Goal: Task Accomplishment & Management: Use online tool/utility

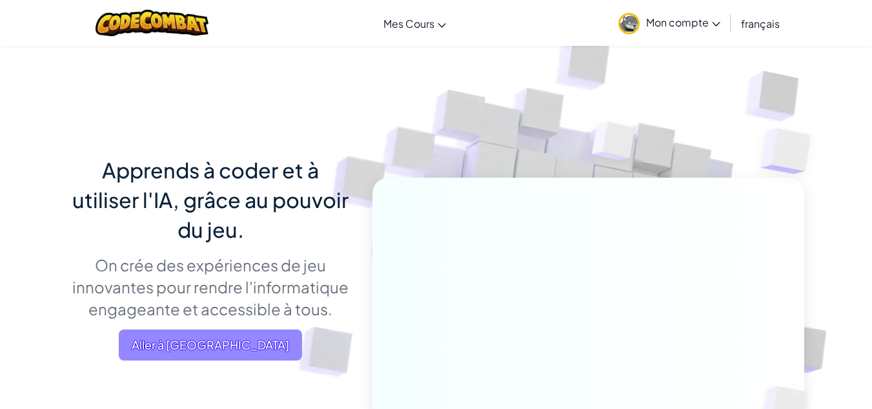
click at [201, 339] on span "Aller à [GEOGRAPHIC_DATA]" at bounding box center [210, 344] width 183 height 31
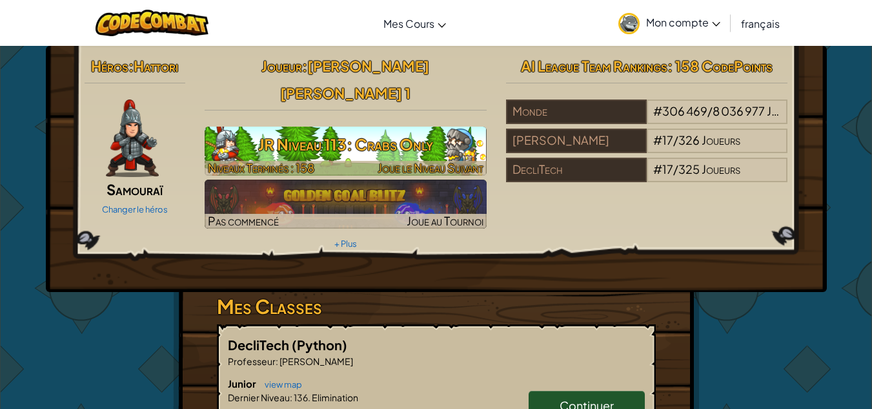
click at [341, 130] on h3 "JR Niveau 113: Crabs Only" at bounding box center [346, 144] width 282 height 29
select select "fr"
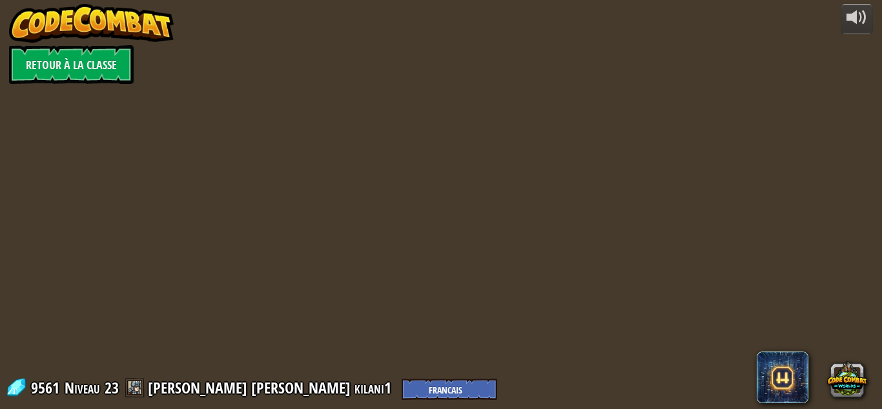
select select "fr"
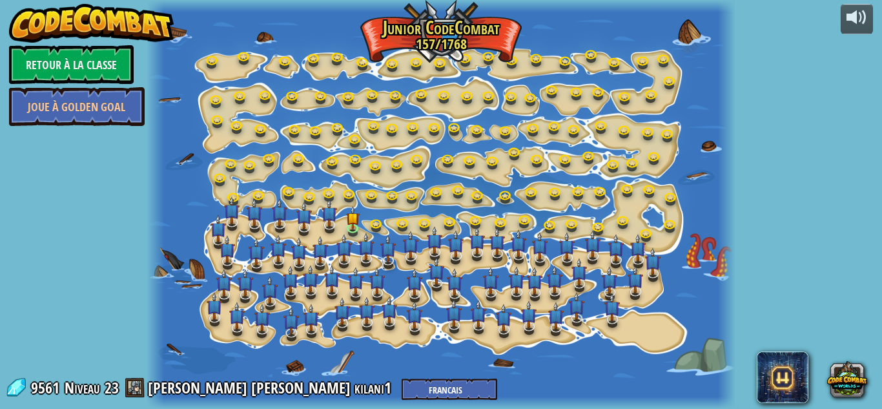
select select "fr"
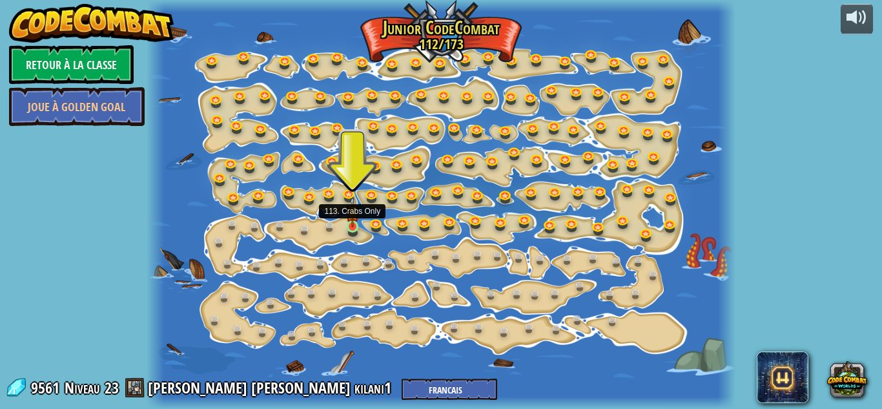
click at [351, 220] on img at bounding box center [353, 211] width 14 height 31
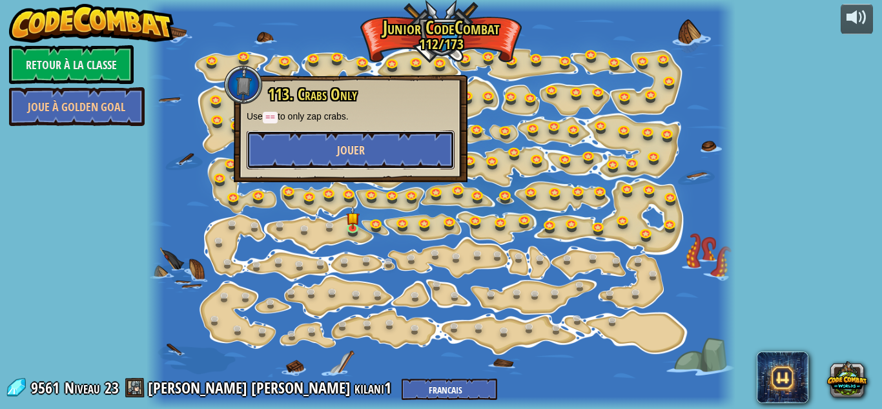
click at [362, 154] on span "Jouer" at bounding box center [351, 150] width 28 height 16
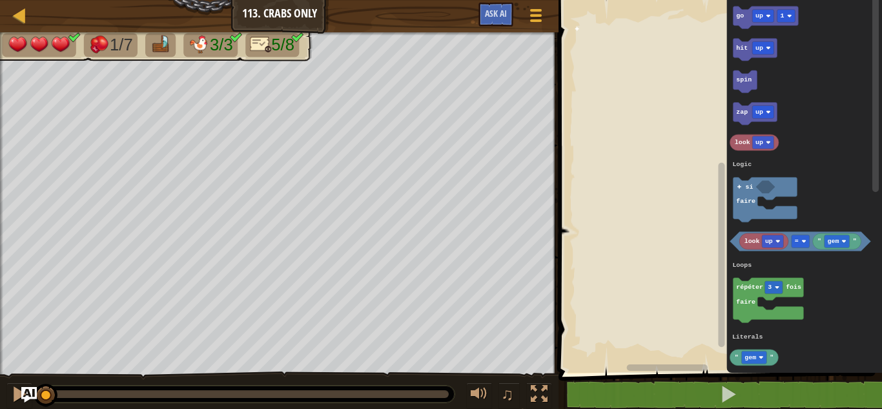
click at [674, 143] on div "Logic Loops Literals go up 1 hit up spin zap up look up look up " gem " = répét…" at bounding box center [718, 183] width 327 height 379
click at [573, 27] on rect "Espace de travail de Blocky" at bounding box center [718, 183] width 327 height 379
click at [578, 28] on rect "Espace de travail de Blocky" at bounding box center [718, 183] width 327 height 379
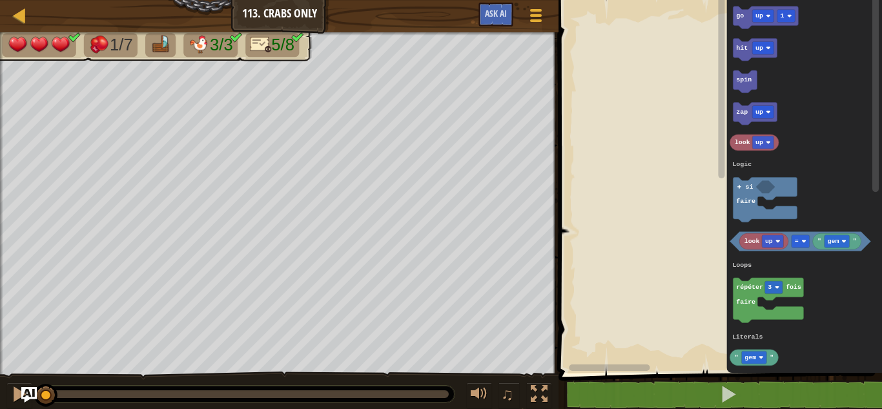
click at [696, 405] on div "1 2 3 4 5 6 7 for i in range ( 6 ) : if look ( 'up' ) == 'tnt' : zap ( 'up' ) i…" at bounding box center [718, 212] width 327 height 413
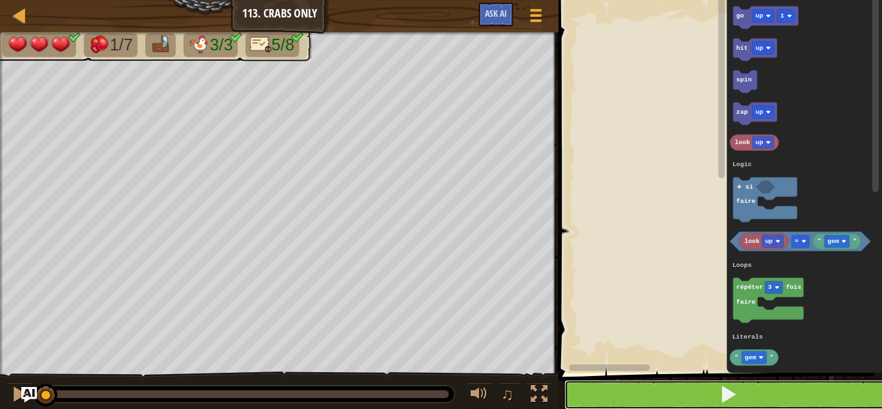
click at [718, 395] on button at bounding box center [727, 395] width 327 height 30
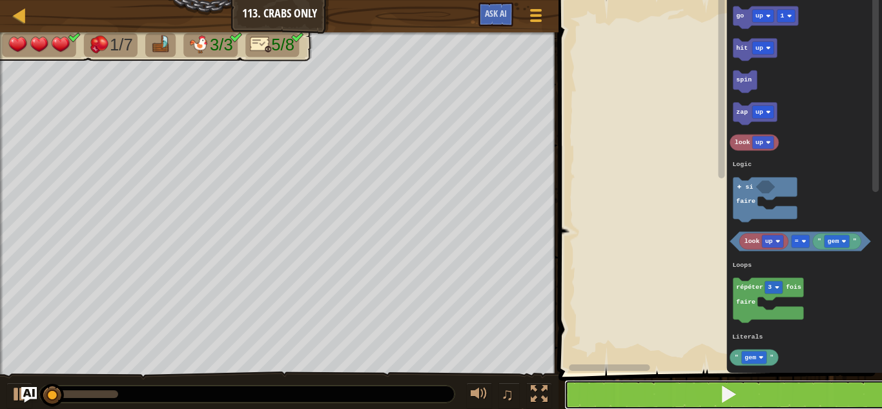
click at [718, 395] on button at bounding box center [727, 395] width 327 height 30
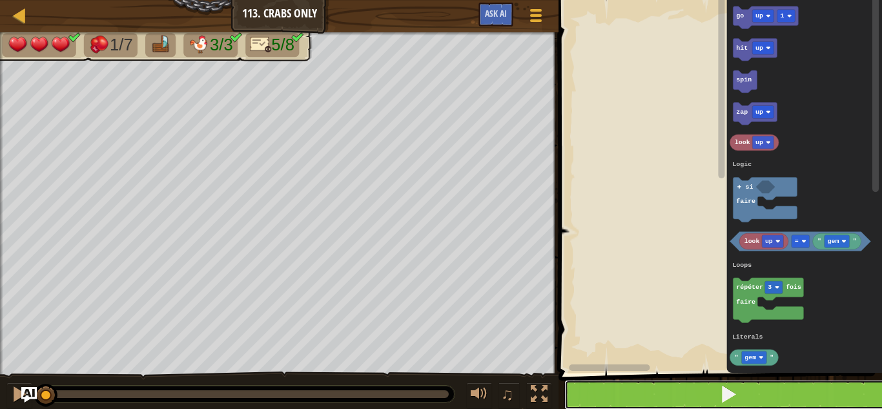
click at [718, 395] on button at bounding box center [727, 395] width 327 height 30
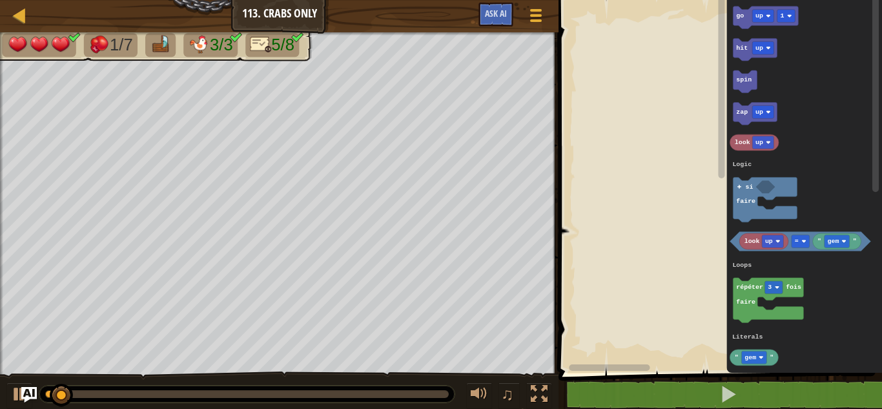
click at [659, 170] on div "Logic Loops Literals go up 1 hit up spin zap up look up look up " gem " = répét…" at bounding box center [718, 183] width 327 height 379
click at [733, 201] on icon "Espace de travail de Blocky" at bounding box center [805, 183] width 156 height 379
click at [508, 205] on div "Carte Junior 113. Crabs Only Menu du jeu Ask AI 1 ההההההההההההההההההההההההההההה…" at bounding box center [441, 204] width 882 height 409
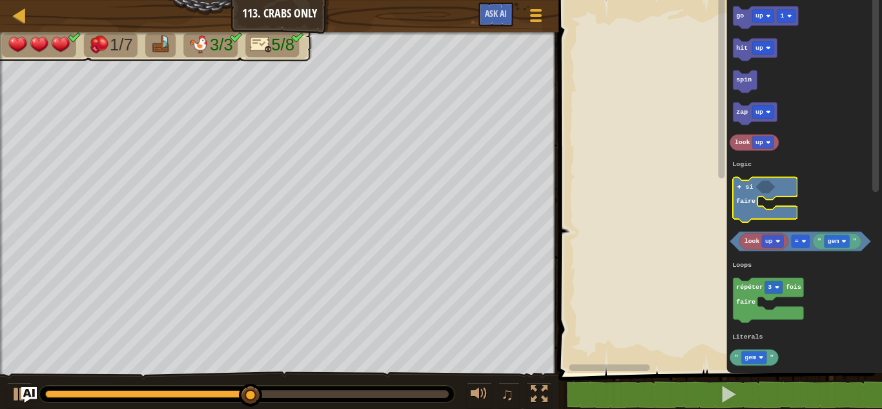
click at [748, 181] on icon "go up 1 hit up spin zap up look up look up " gem " = répéter 3 fois faire " gem…" at bounding box center [805, 183] width 156 height 379
click at [623, 170] on div "Logic Loops Literals go up 1 hit up spin zap up look up look up " gem " = répét…" at bounding box center [718, 183] width 327 height 379
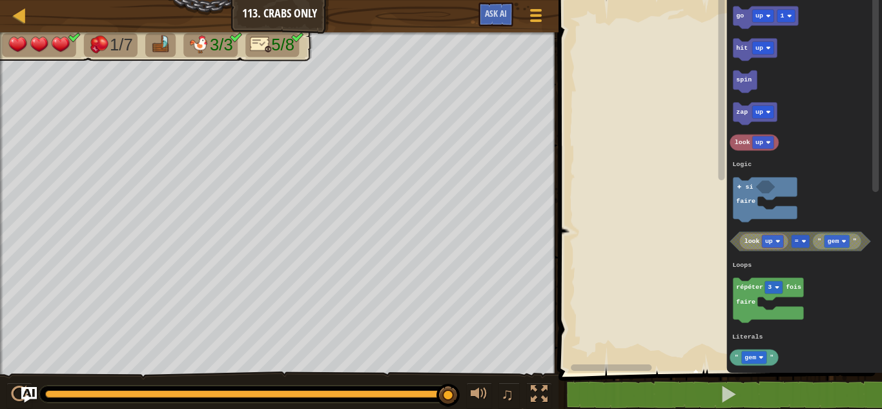
click at [626, 172] on rect "Espace de travail de Blocky" at bounding box center [718, 183] width 327 height 379
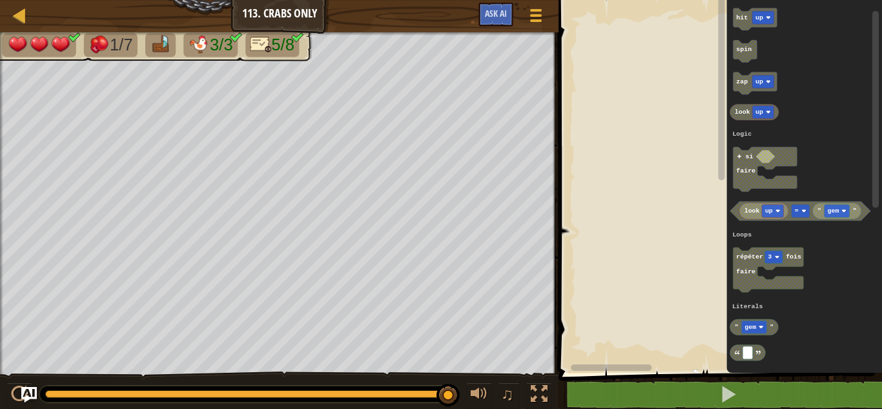
click at [728, 168] on icon "go up 1 hit up spin zap up look up look up " gem " = répéter 3 fois faire " gem…" at bounding box center [805, 183] width 156 height 379
click at [722, 270] on rect "Espace de travail de Blocky" at bounding box center [722, 177] width 6 height 185
click at [636, 224] on rect "Espace de travail de Blocky" at bounding box center [718, 183] width 327 height 379
click at [691, 141] on rect "Espace de travail de Blocky" at bounding box center [718, 183] width 327 height 379
click at [624, 23] on rect "Espace de travail de Blocky" at bounding box center [718, 183] width 327 height 379
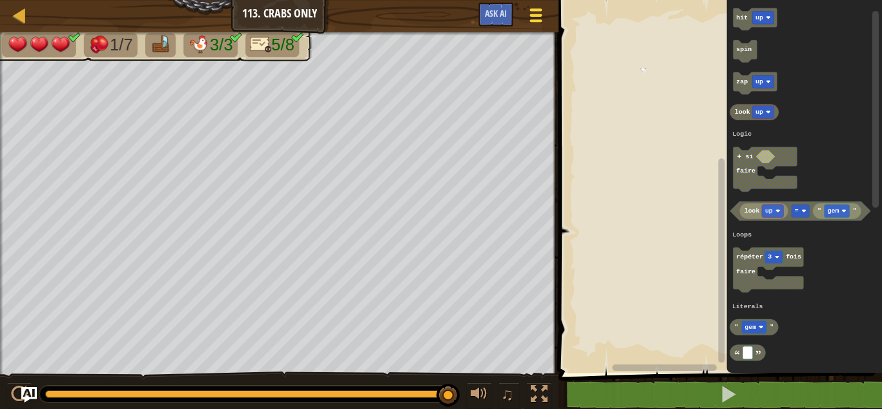
click at [530, 21] on span at bounding box center [536, 20] width 12 height 3
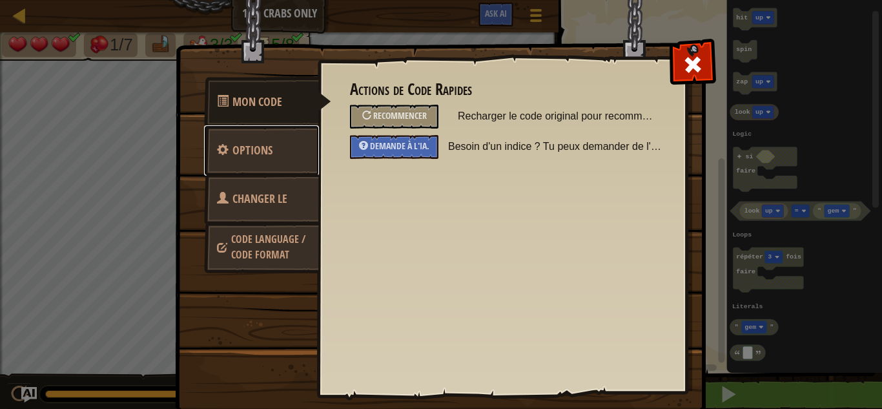
click at [211, 142] on link "Options" at bounding box center [261, 150] width 115 height 50
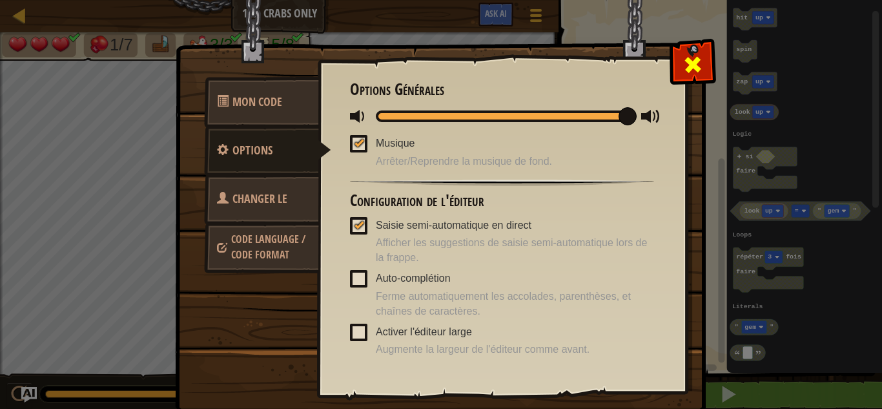
click at [690, 61] on span at bounding box center [693, 64] width 21 height 21
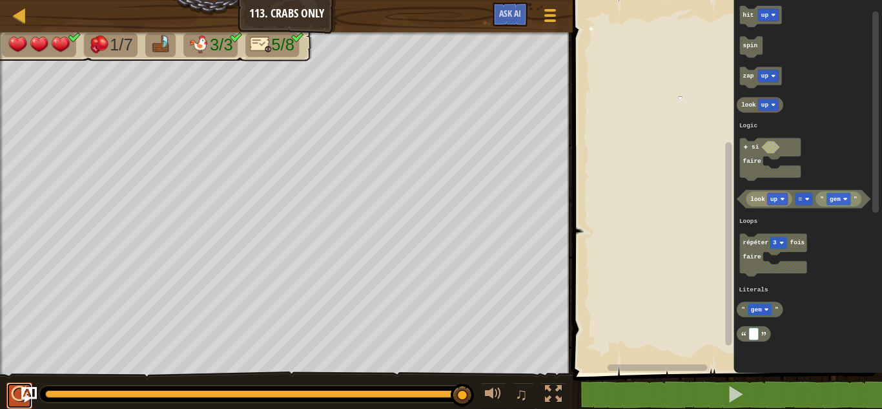
click at [19, 397] on div at bounding box center [19, 394] width 17 height 17
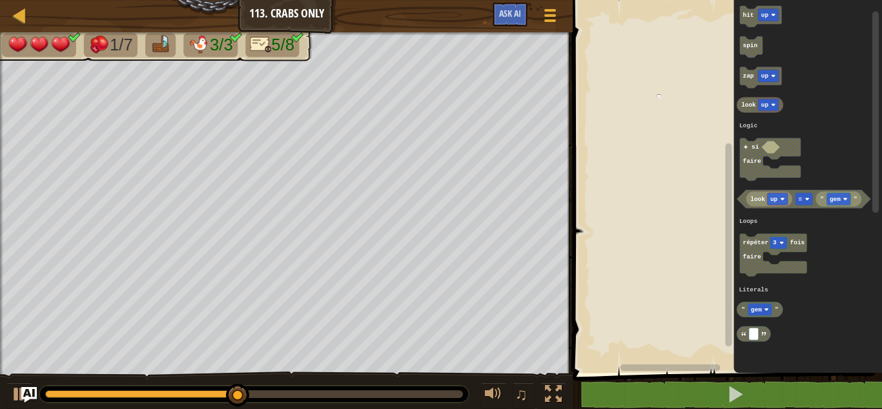
click at [663, 92] on rect "Espace de travail de Blocky" at bounding box center [725, 183] width 313 height 379
click at [517, 8] on button "Ask AI" at bounding box center [510, 15] width 35 height 24
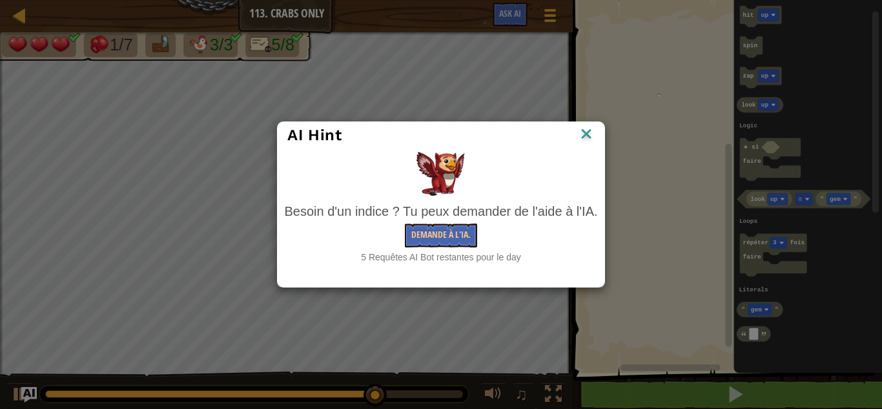
click at [585, 135] on img at bounding box center [586, 134] width 17 height 19
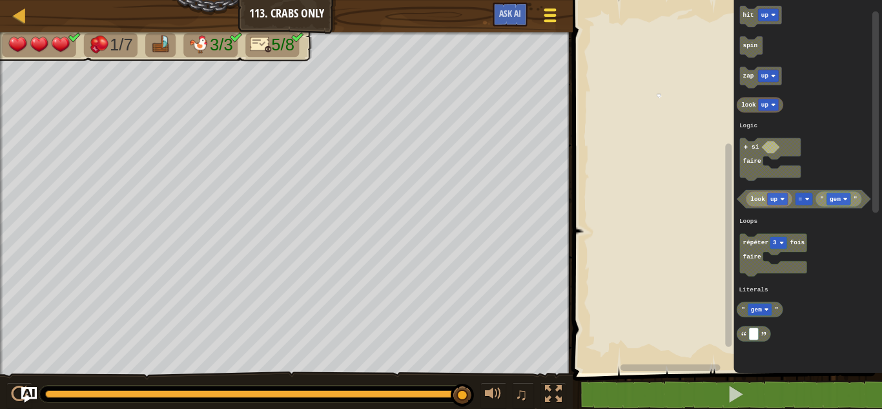
click at [547, 15] on span at bounding box center [550, 15] width 12 height 3
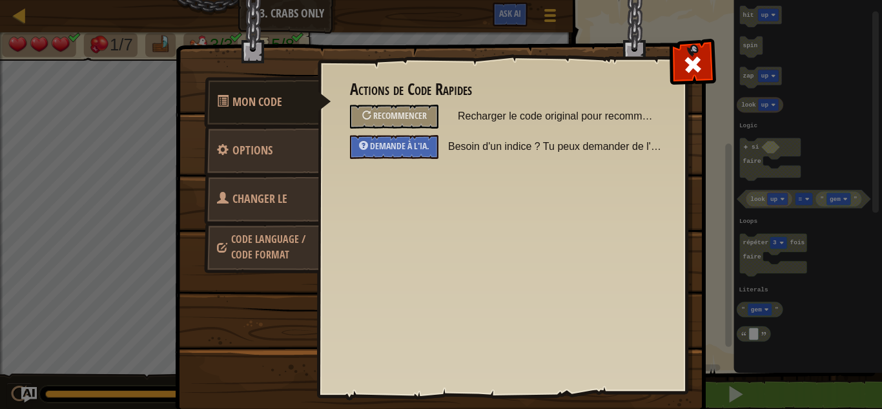
click at [247, 198] on span "Changer le héros" at bounding box center [252, 215] width 70 height 48
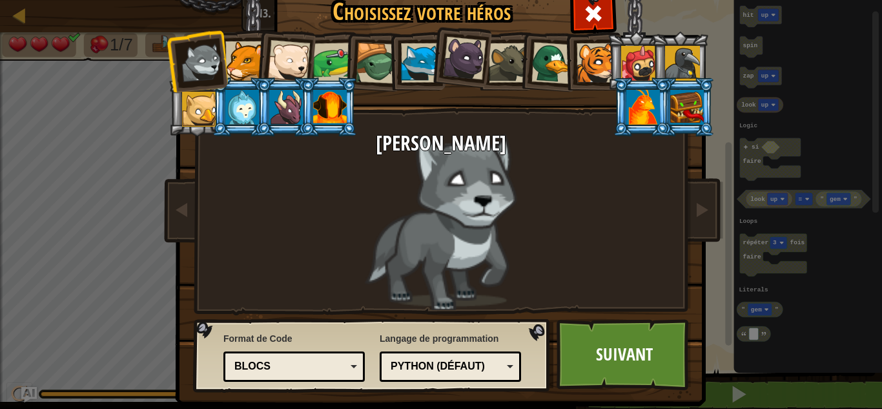
click at [278, 362] on div "Blocs" at bounding box center [290, 366] width 112 height 15
click at [624, 373] on link "Suivant" at bounding box center [624, 354] width 135 height 71
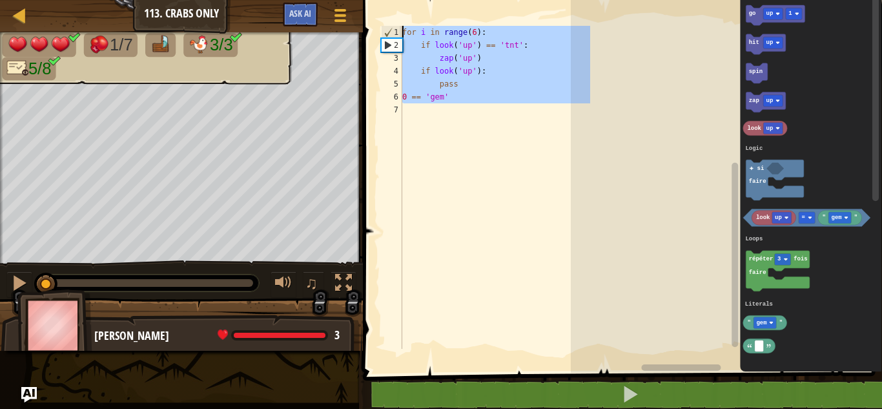
drag, startPoint x: 455, startPoint y: 128, endPoint x: 364, endPoint y: 15, distance: 144.6
click at [364, 15] on div "1 2 3 4 5 6 7 for i in range ( 6 ) : if look ( 'up' ) == 'tnt' : zap ( 'up' ) i…" at bounding box center [620, 208] width 523 height 404
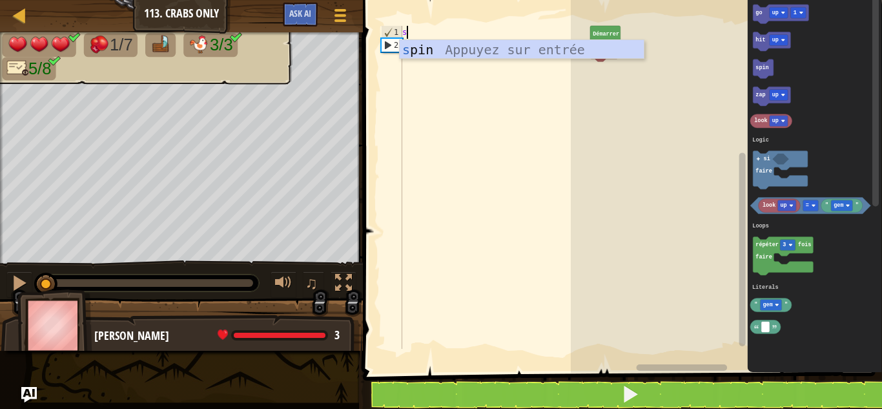
scroll to position [6, 0]
type textarea "s"
click at [630, 94] on rect "Espace de travail de Blocky" at bounding box center [726, 183] width 311 height 379
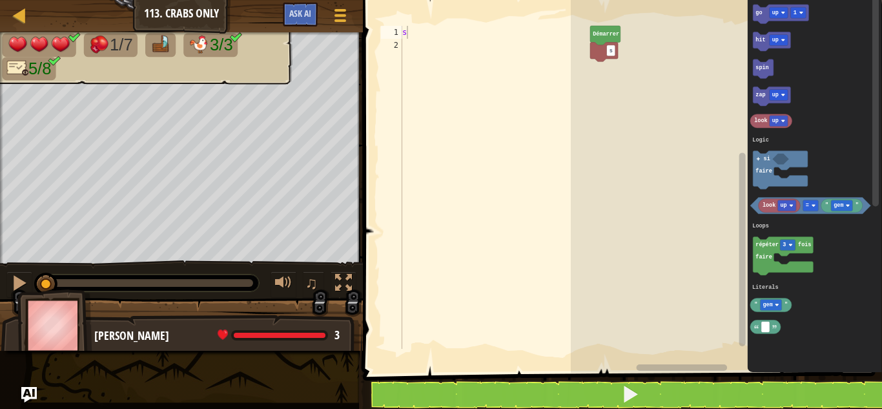
click at [604, 61] on rect "Espace de travail de Blocky" at bounding box center [726, 183] width 311 height 379
click at [342, 7] on div at bounding box center [339, 15] width 17 height 19
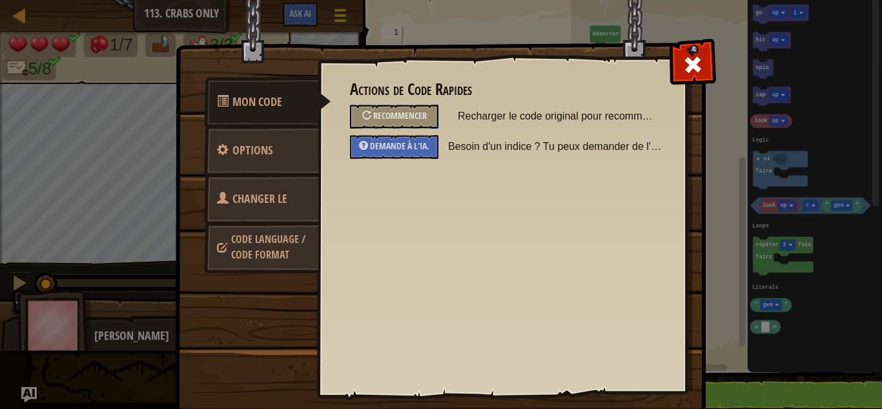
click at [260, 206] on span "Changer le héros" at bounding box center [252, 215] width 70 height 48
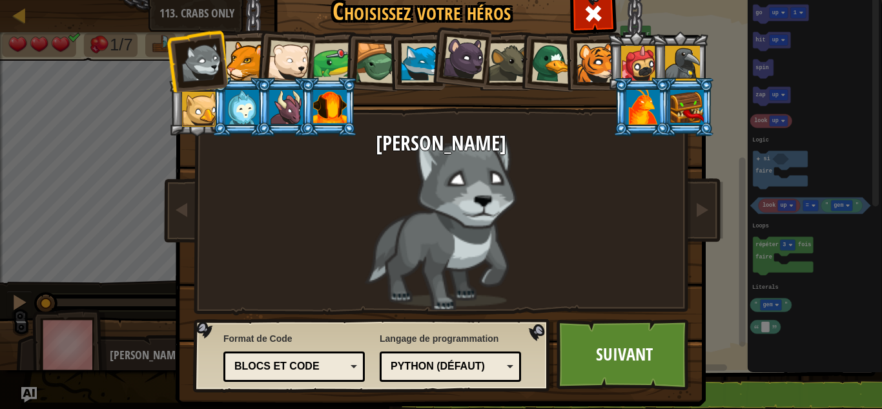
click at [319, 358] on div "Blocs et code" at bounding box center [294, 366] width 125 height 20
click at [630, 358] on link "Suivant" at bounding box center [624, 354] width 135 height 71
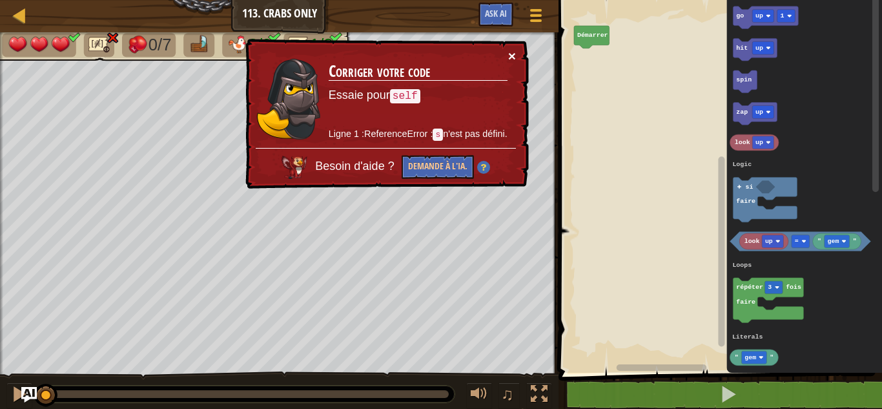
click at [514, 53] on button "×" at bounding box center [512, 56] width 8 height 14
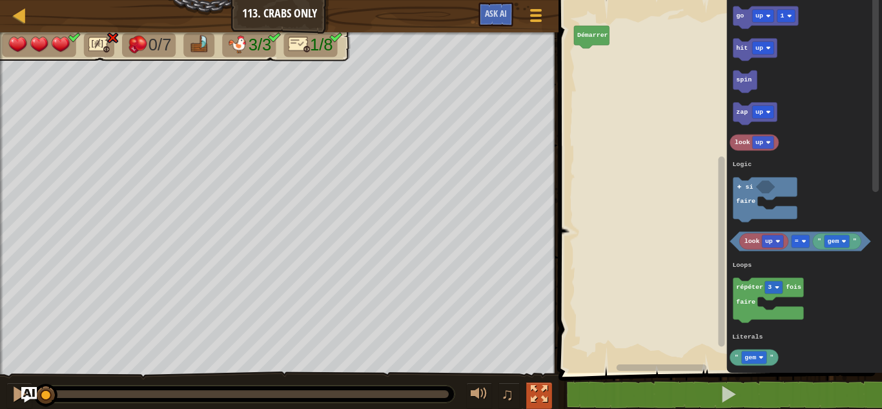
click at [533, 389] on div at bounding box center [539, 394] width 17 height 17
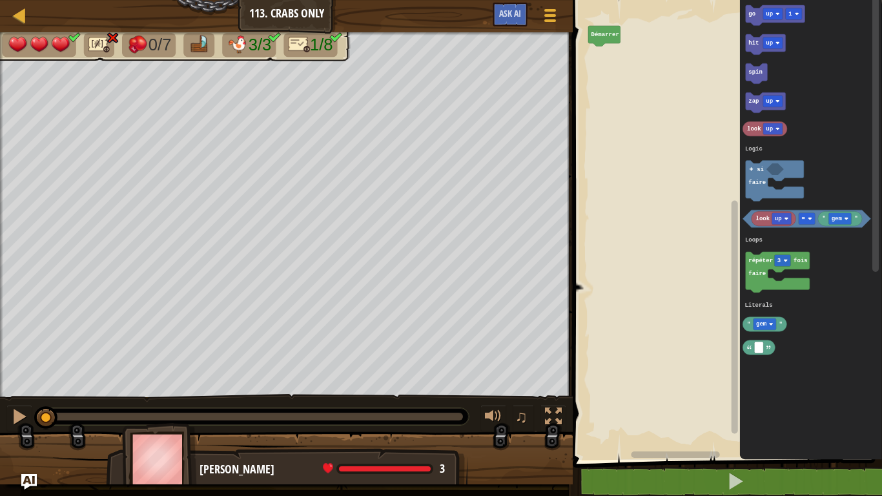
click at [122, 408] on img at bounding box center [159, 459] width 75 height 72
click at [229, 408] on div "[PERSON_NAME]" at bounding box center [327, 469] width 255 height 17
click at [438, 408] on div "3" at bounding box center [384, 469] width 122 height 12
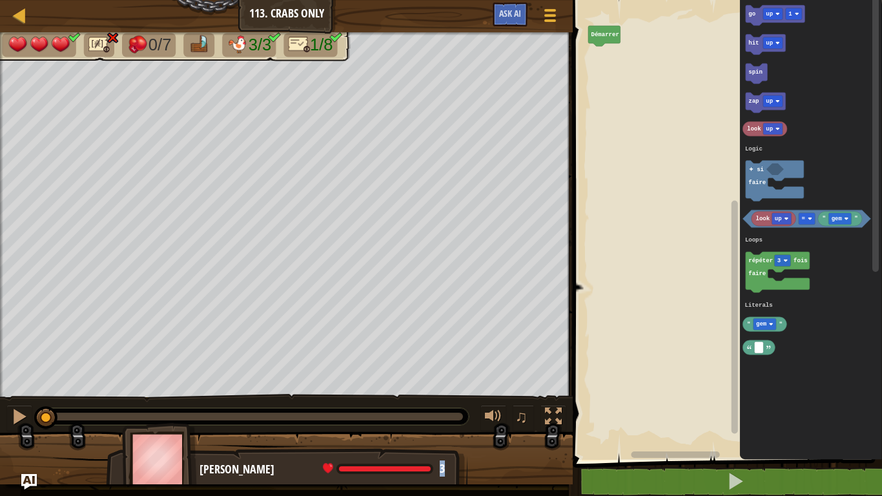
click at [438, 408] on div "3" at bounding box center [384, 469] width 122 height 12
click at [309, 408] on div "[PERSON_NAME]" at bounding box center [327, 469] width 255 height 17
click at [144, 408] on img at bounding box center [159, 459] width 75 height 72
click at [399, 152] on div "0/7 3/3 1/8 ♫ Loup Jeune 3 x: 54 y: 22 No target action: idle" at bounding box center [441, 258] width 882 height 452
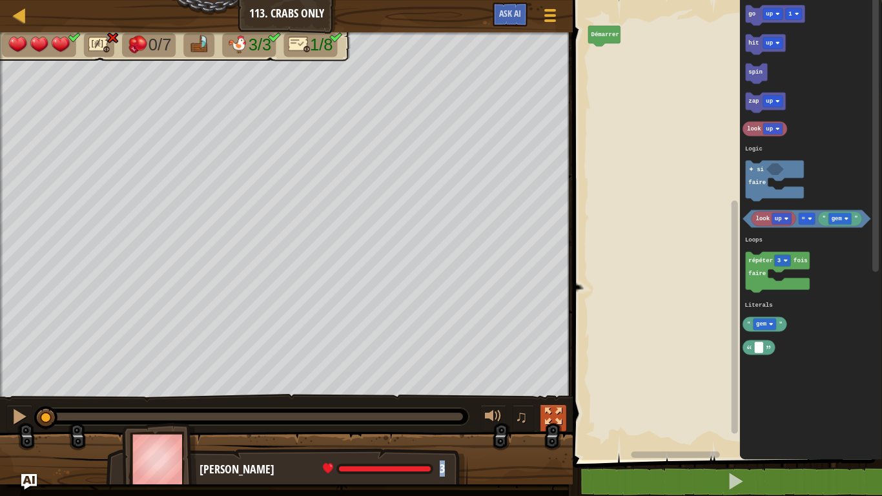
click at [546, 406] on button at bounding box center [554, 418] width 26 height 26
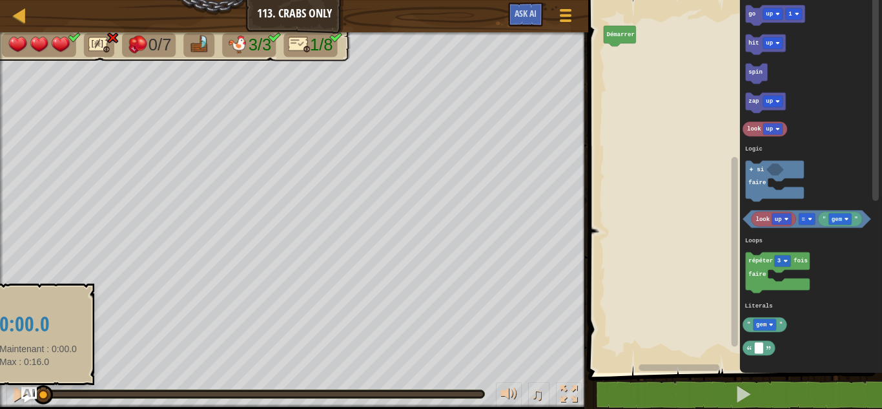
drag, startPoint x: 39, startPoint y: 386, endPoint x: 94, endPoint y: 396, distance: 56.4
click at [53, 396] on div at bounding box center [43, 394] width 19 height 19
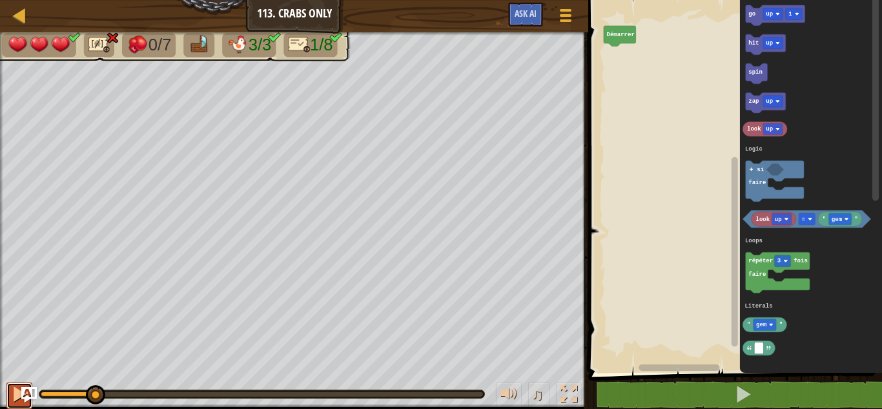
click at [15, 393] on div at bounding box center [19, 394] width 17 height 17
click at [5, 368] on div "0/7 3/3 1/8 ♫ Loup Jeune 3 x: 54 y: 22 No target action: idle" at bounding box center [441, 220] width 882 height 377
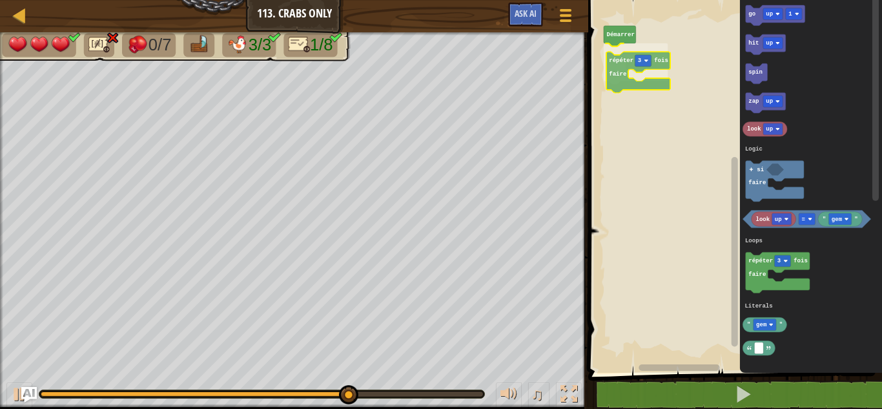
click at [619, 54] on div "Logic Loops Literals [PERSON_NAME] répéter 3 fois faire go up 1 hit up spin zap…" at bounding box center [733, 183] width 298 height 379
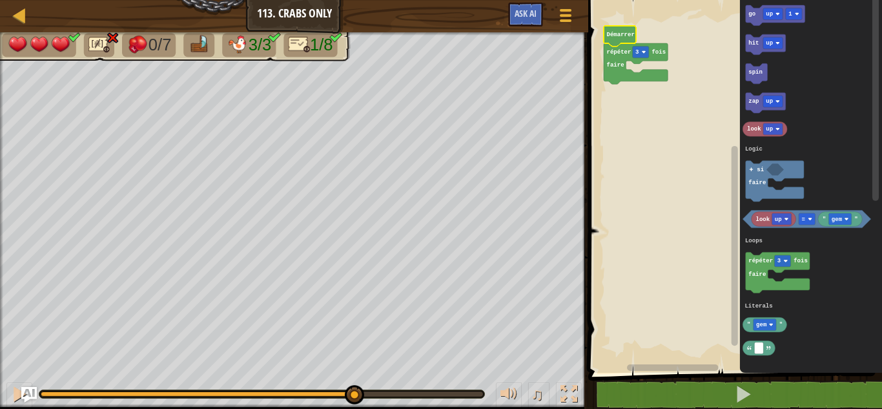
click at [614, 31] on text "Démarrer" at bounding box center [621, 34] width 28 height 7
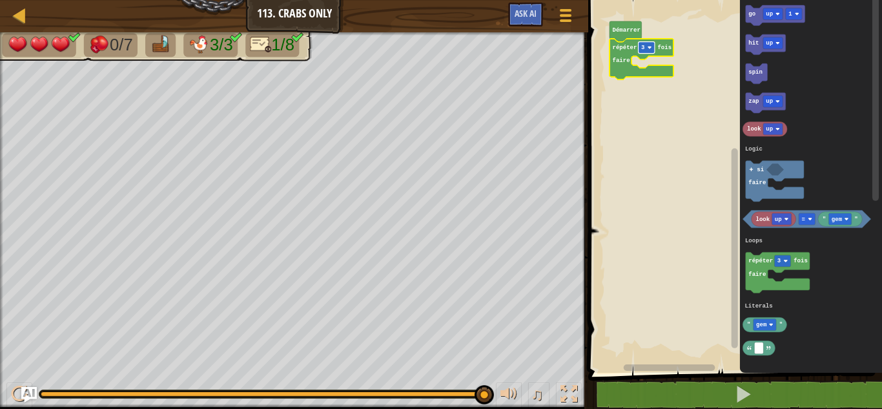
click at [650, 45] on rect "Espace de travail de Blocky" at bounding box center [647, 48] width 16 height 12
click at [652, 85] on div "Logic Loops Literals [PERSON_NAME] répéter 6 fois faire si faire go up 1 hit up…" at bounding box center [733, 183] width 298 height 379
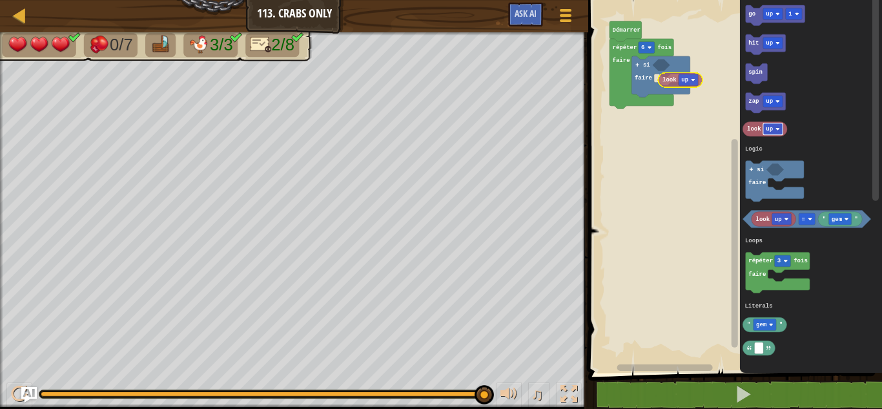
click at [686, 86] on div "Logic Loops Literals [PERSON_NAME] répéter 6 fois faire si faire go up 1 hit up…" at bounding box center [733, 183] width 298 height 379
click at [708, 68] on div "Logic Loops Literals [PERSON_NAME] répéter 6 fois faire si faire go up 1 hit up…" at bounding box center [733, 183] width 298 height 379
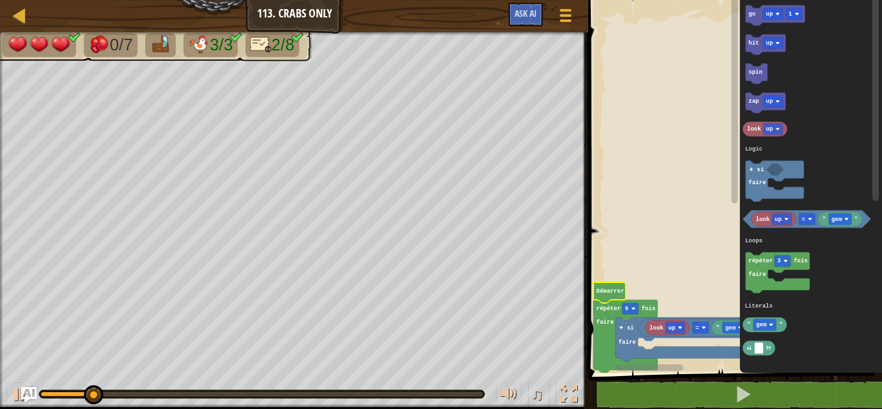
click at [730, 65] on rect "Espace de travail de Blocky" at bounding box center [735, 178] width 10 height 369
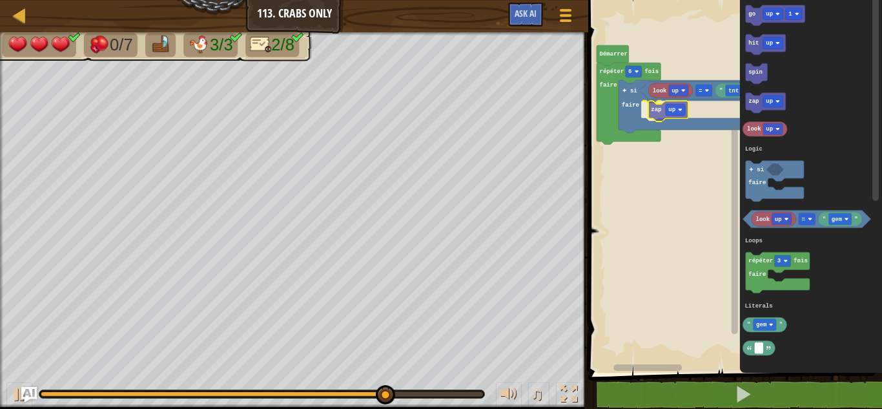
click at [659, 114] on div "Logic Loops Literals [PERSON_NAME] répéter 6 fois faire si faire look up = " tn…" at bounding box center [733, 183] width 298 height 379
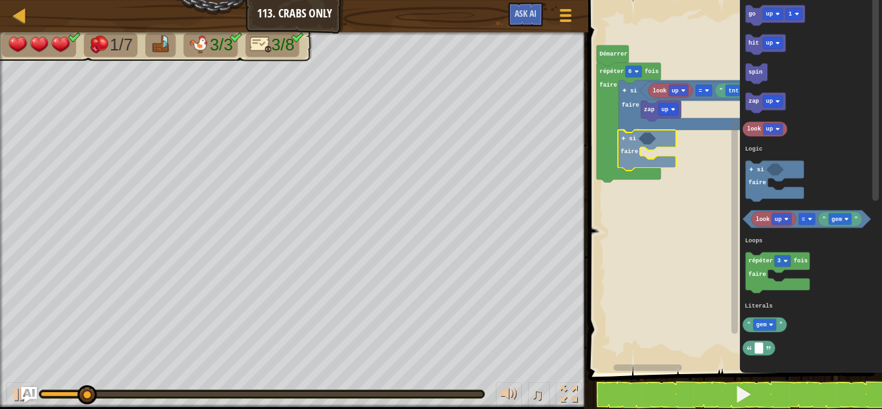
click at [633, 162] on div "Logic Loops Literals [PERSON_NAME] répéter 6 fois faire si faire look up = " tn…" at bounding box center [733, 183] width 298 height 379
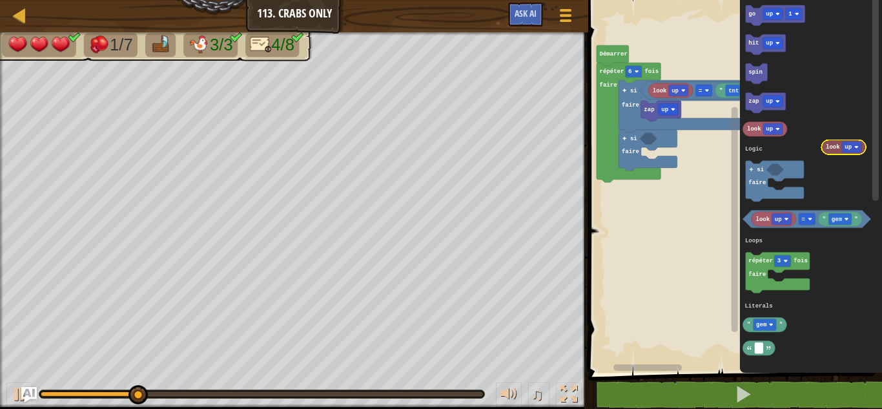
click at [853, 144] on icon "go up 1 hit up spin zap up look up look up " gem " = répéter 3 fois faire " gem…" at bounding box center [811, 183] width 142 height 379
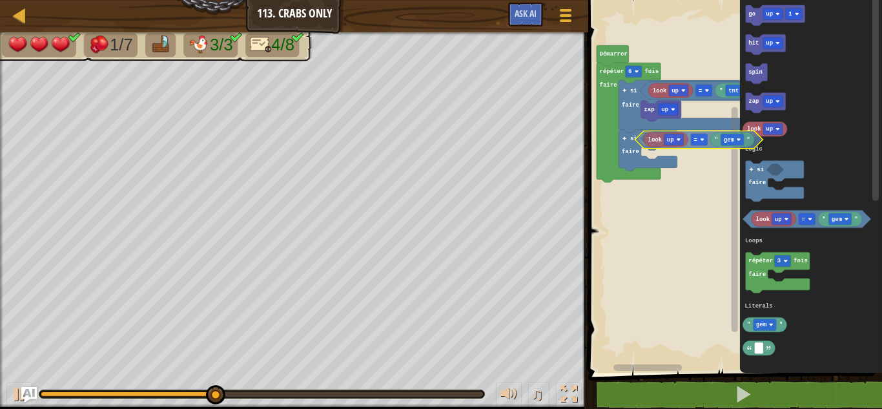
click at [687, 138] on div "Logic Loops Literals [PERSON_NAME] répéter 6 fois faire si faire look up = " tn…" at bounding box center [733, 183] width 298 height 379
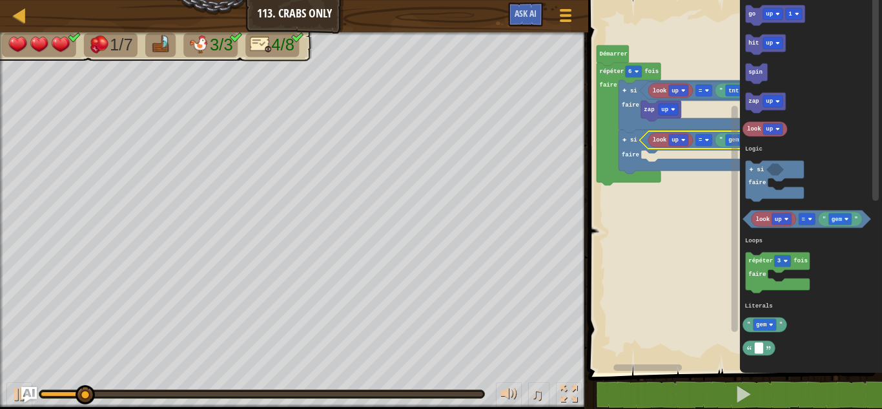
click at [733, 141] on rect "Espace de travail de Blocky" at bounding box center [735, 219] width 6 height 226
click at [737, 136] on rect "Espace de travail de Blocky" at bounding box center [735, 219] width 6 height 226
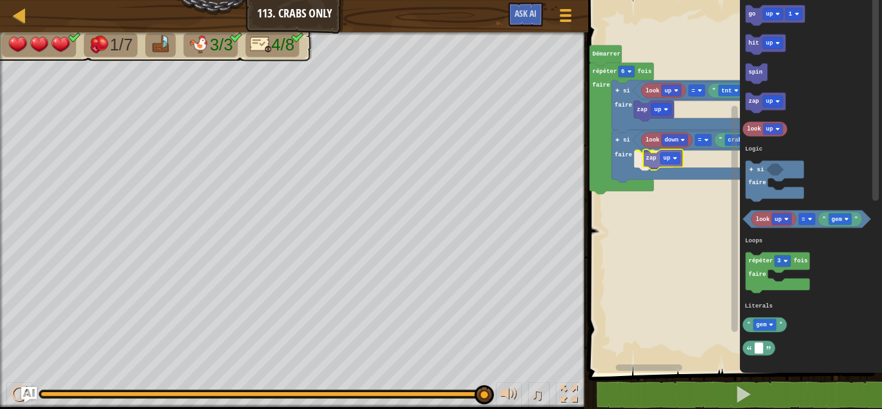
click at [647, 148] on div "Logic Loops Literals [PERSON_NAME] répéter 6 fois faire si faire look up = " tn…" at bounding box center [733, 183] width 298 height 379
click at [667, 153] on rect "Espace de travail de Blocky" at bounding box center [661, 159] width 19 height 12
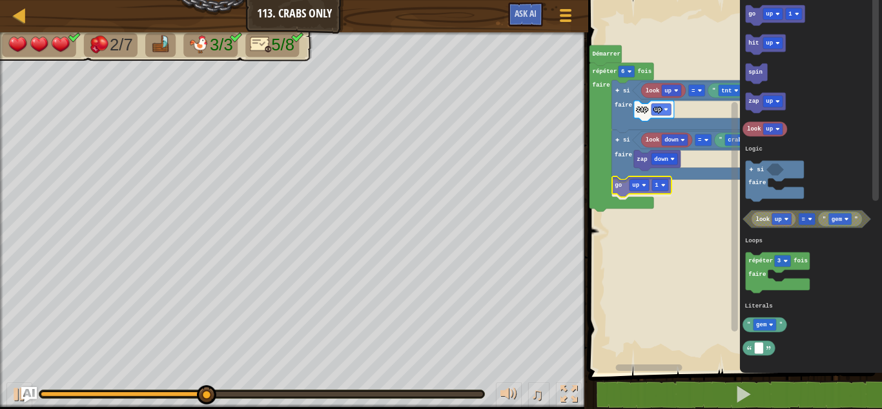
click at [619, 185] on div "Logic Loops Literals [PERSON_NAME] répéter 6 fois faire si faire look up = " tn…" at bounding box center [733, 183] width 298 height 379
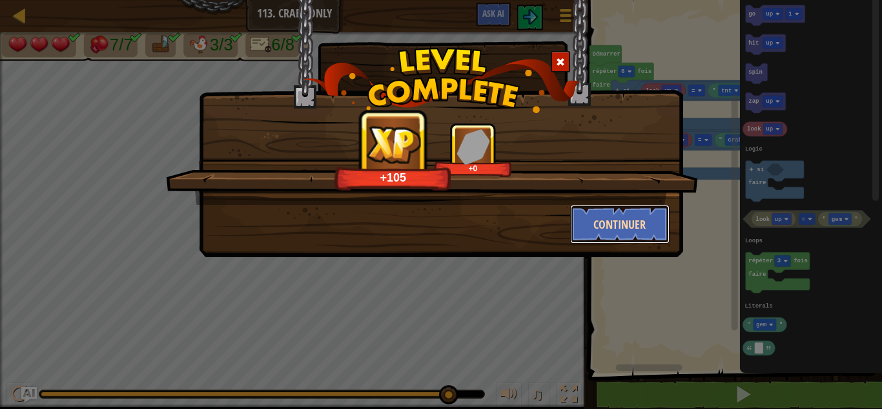
click at [622, 214] on button "Continuer" at bounding box center [620, 224] width 100 height 39
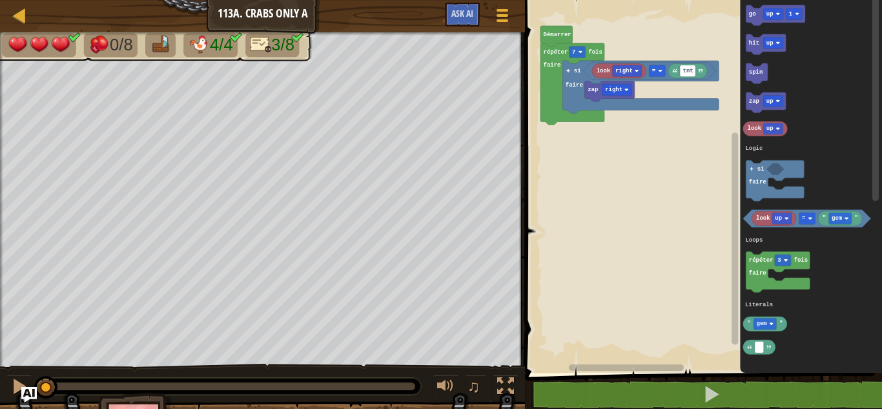
click at [622, 214] on rect "Espace de travail de Blocky" at bounding box center [701, 183] width 361 height 379
click at [586, 145] on div "Logic Loops Literals look right tnt = si faire zap right si faire répéter 7 foi…" at bounding box center [701, 183] width 361 height 379
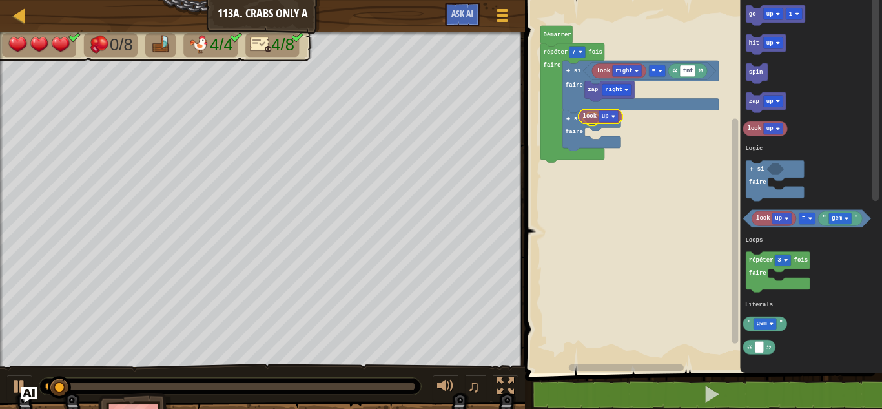
click at [595, 118] on div "Logic Loops Literals look right tnt = si faire zap right si faire répéter 7 foi…" at bounding box center [701, 183] width 361 height 379
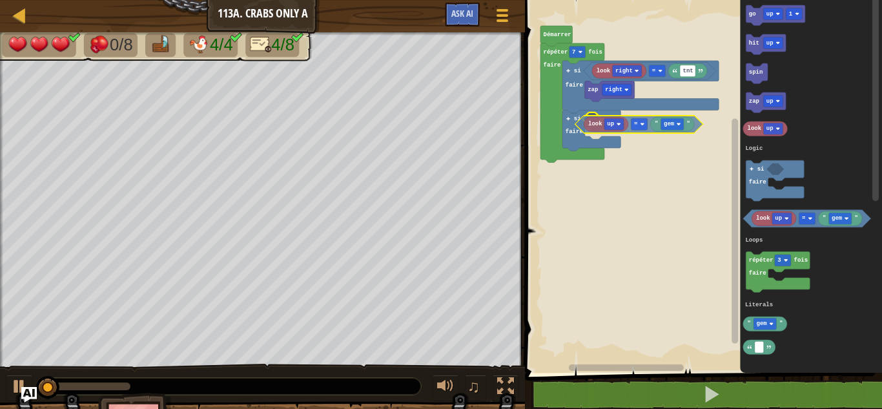
click at [598, 123] on div "Logic Loops Literals [PERSON_NAME] répéter 7 fois faire look right tnt = si fai…" at bounding box center [701, 183] width 361 height 379
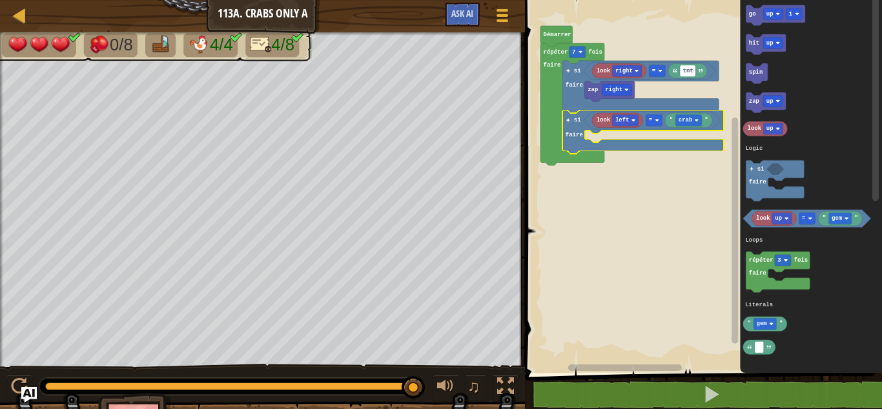
click at [717, 141] on icon "Espace de travail de Blocky" at bounding box center [642, 132] width 161 height 44
click at [730, 145] on icon "Espace de travail de Blocky" at bounding box center [735, 178] width 10 height 369
click at [737, 142] on rect "Espace de travail de Blocky" at bounding box center [735, 231] width 6 height 226
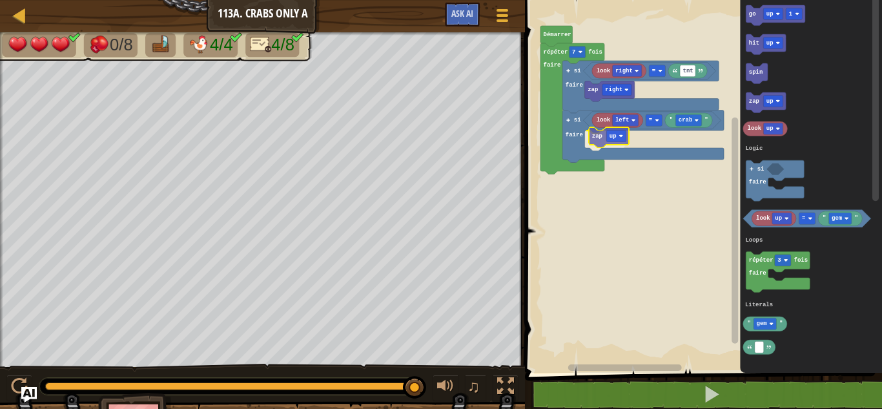
click at [604, 140] on div "Logic Loops Literals [PERSON_NAME] répéter 7 fois faire look right tnt = si fai…" at bounding box center [701, 183] width 361 height 379
click at [614, 139] on rect "Espace de travail de Blocky" at bounding box center [612, 140] width 19 height 12
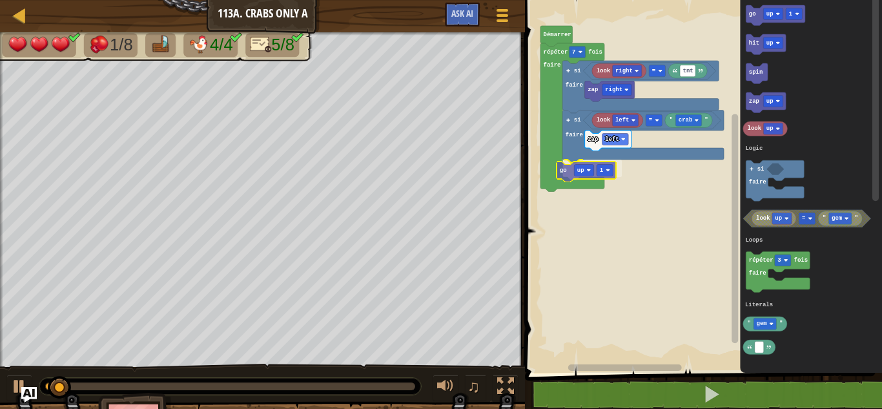
click at [570, 161] on div "Logic Loops Literals [PERSON_NAME] répéter 7 fois faire look right tnt = si fai…" at bounding box center [701, 183] width 361 height 379
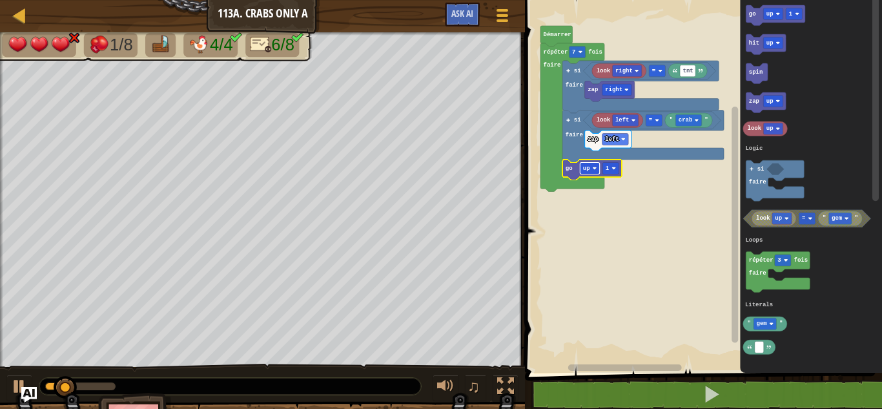
click at [594, 169] on image "Espace de travail de Blocky" at bounding box center [595, 168] width 5 height 5
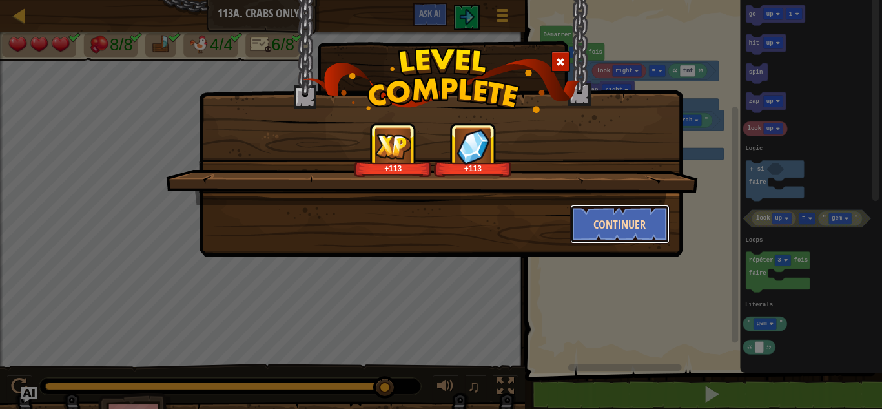
click at [604, 221] on button "Continuer" at bounding box center [620, 224] width 100 height 39
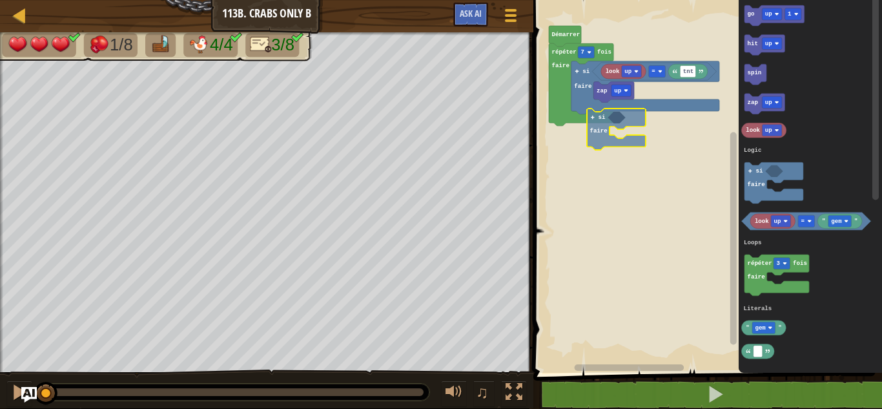
click at [590, 125] on div "Logic Loops Literals look up tnt = zap up si faire répéter 7 fois faire [PERSON…" at bounding box center [706, 183] width 353 height 379
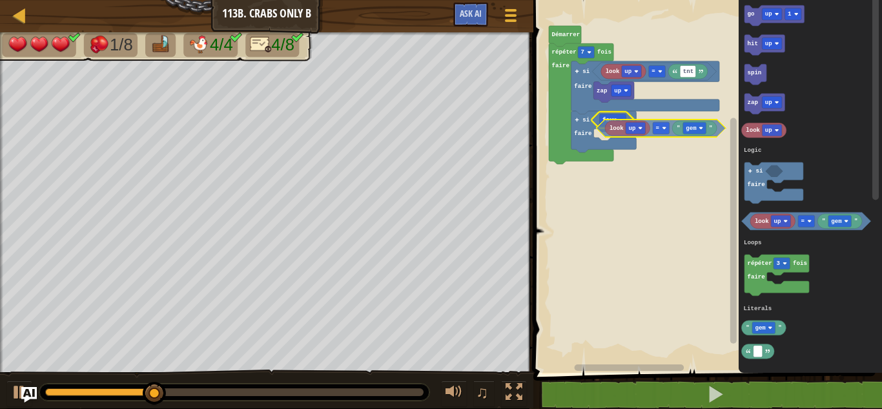
click at [617, 133] on div "Logic Loops Literals look up tnt = zap up si faire faux si faire répéter 7 fois…" at bounding box center [706, 183] width 353 height 379
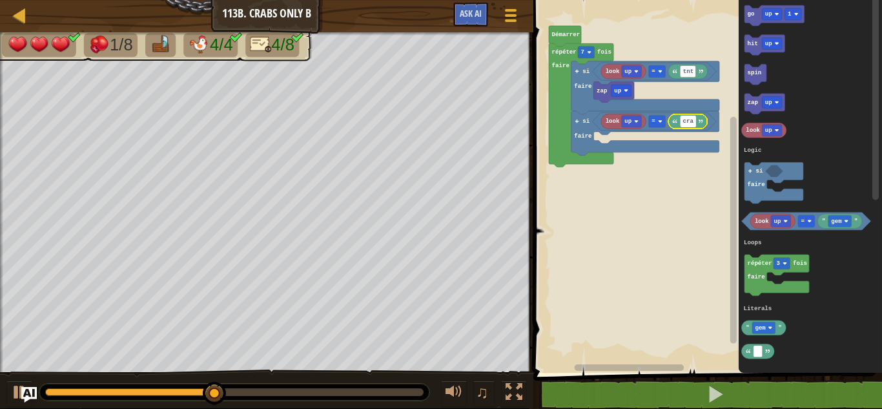
type input "crab"
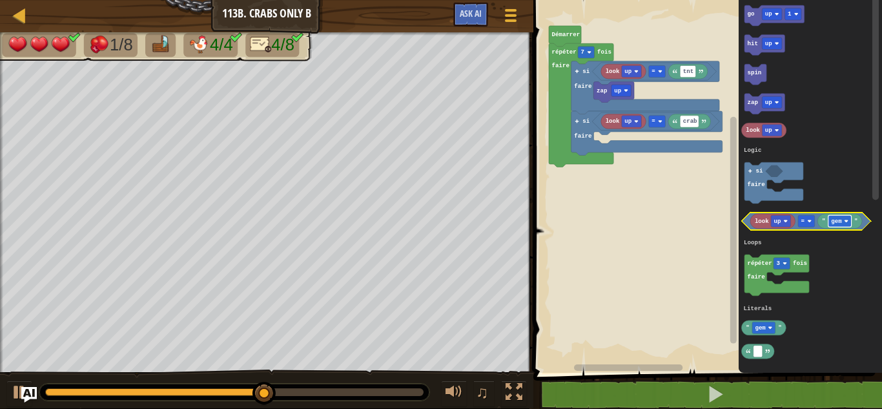
click at [845, 219] on image "Espace de travail de Blocky" at bounding box center [847, 221] width 5 height 5
click at [854, 180] on icon "Espace de travail de Blocky" at bounding box center [810, 183] width 143 height 379
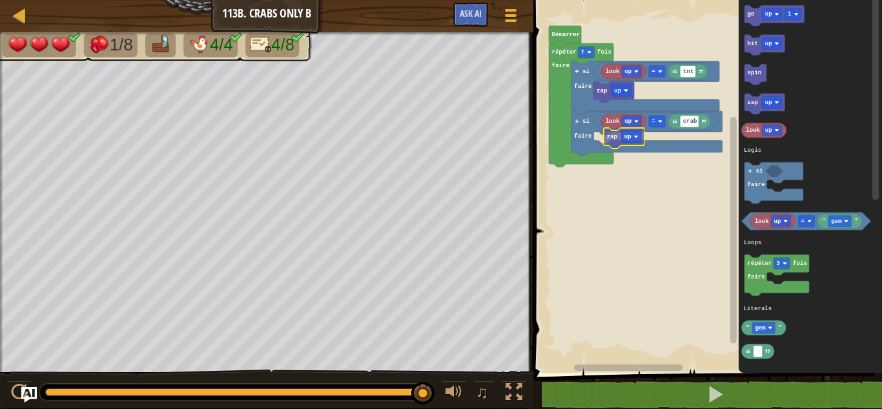
click at [621, 144] on div "Logic Loops Literals [PERSON_NAME] répéter 7 fois faire look up tnt = zap up si…" at bounding box center [706, 183] width 353 height 379
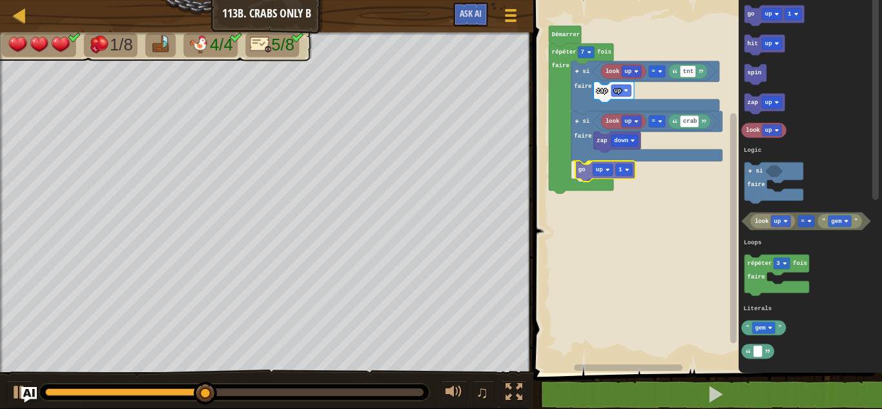
click at [580, 174] on div "Logic Loops Literals [PERSON_NAME] répéter 7 fois faire look up tnt = zap up si…" at bounding box center [706, 183] width 353 height 379
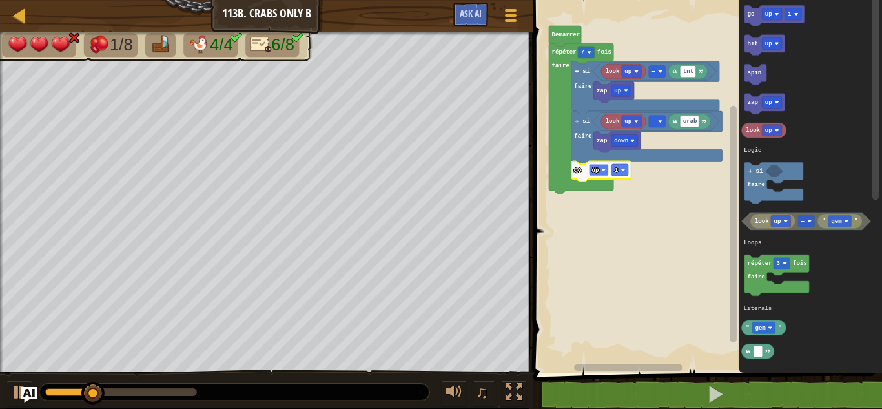
click at [597, 167] on text "up" at bounding box center [595, 170] width 7 height 7
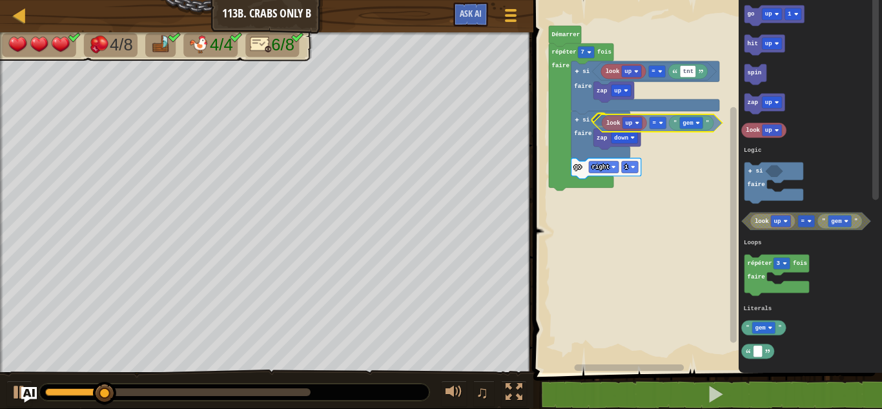
click at [602, 127] on div "Logic Loops Literals [PERSON_NAME] répéter 7 fois faire look up tnt = zap up si…" at bounding box center [706, 183] width 353 height 379
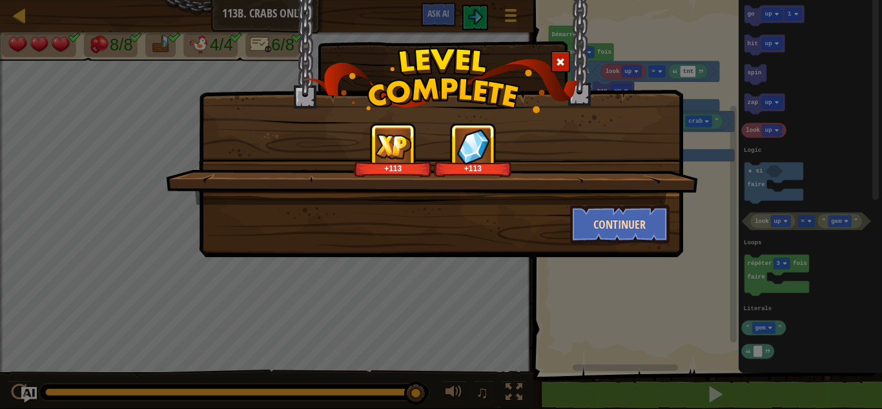
drag, startPoint x: 586, startPoint y: 252, endPoint x: 602, endPoint y: 222, distance: 33.8
click at [602, 222] on div "+113 +113 Continuer" at bounding box center [441, 128] width 484 height 257
click at [602, 222] on button "Continuer" at bounding box center [620, 224] width 100 height 39
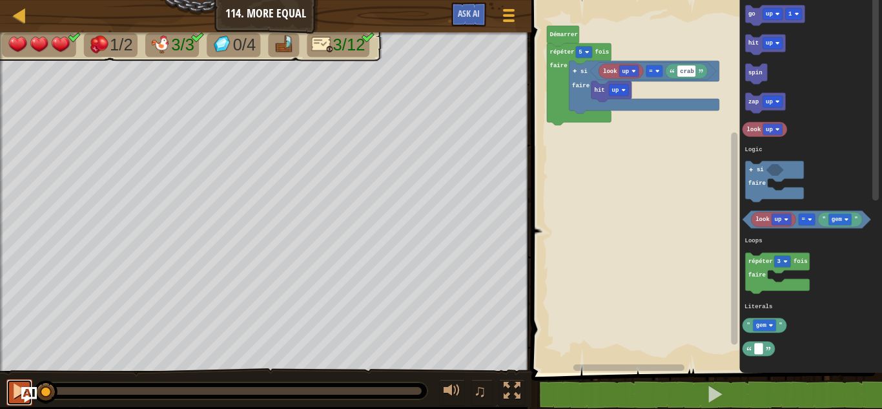
click at [8, 382] on button at bounding box center [19, 392] width 26 height 26
click at [15, 386] on div at bounding box center [19, 390] width 17 height 17
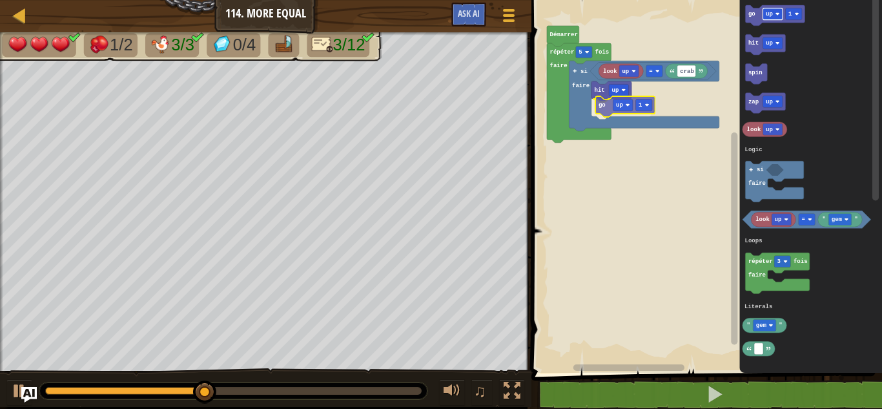
click at [614, 110] on div "Logic Loops Literals look up crab = hit up go up 1 si faire répéter 5 fois fair…" at bounding box center [705, 183] width 355 height 379
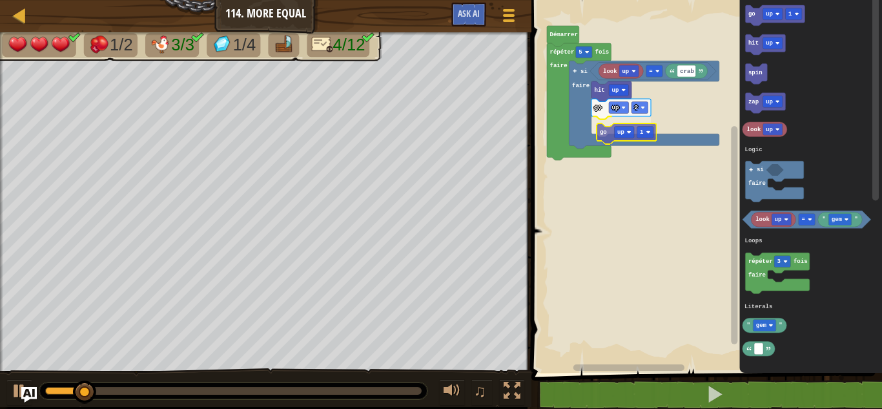
click at [604, 129] on div "Logic Loops Literals [PERSON_NAME] répéter 5 fois faire look up crab = si faire…" at bounding box center [705, 183] width 355 height 379
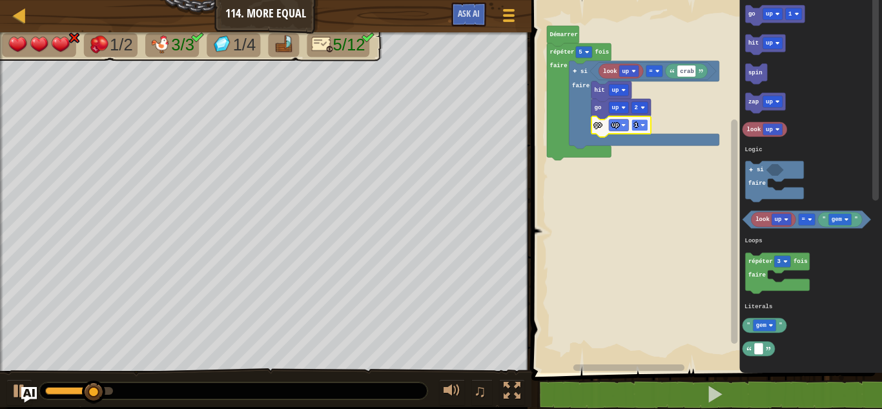
click at [637, 123] on text "1" at bounding box center [637, 124] width 4 height 7
click at [621, 130] on rect "Espace de travail de Blocky" at bounding box center [619, 125] width 20 height 12
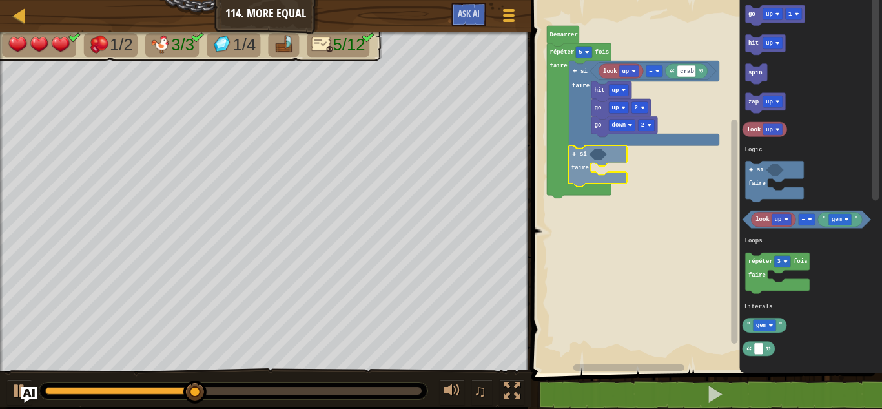
click at [587, 180] on div "Logic Loops Literals [PERSON_NAME] répéter 5 fois faire look up crab = si faire…" at bounding box center [705, 183] width 355 height 379
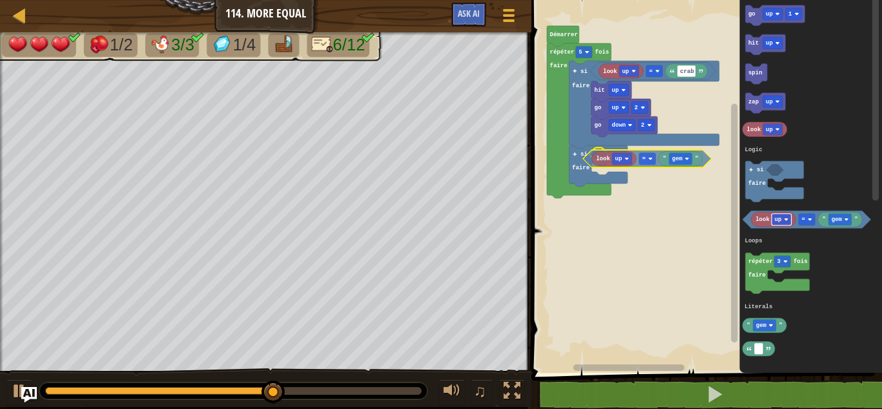
click at [613, 160] on div "Logic Loops Literals [PERSON_NAME] répéter 5 fois faire look up crab = si faire…" at bounding box center [705, 183] width 355 height 379
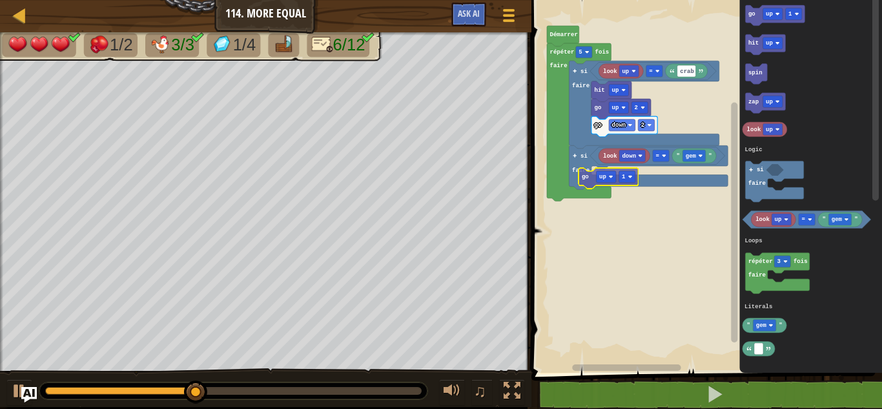
click at [597, 181] on div "Logic Loops Literals [PERSON_NAME] répéter 5 fois faire look up crab = si faire…" at bounding box center [705, 183] width 355 height 379
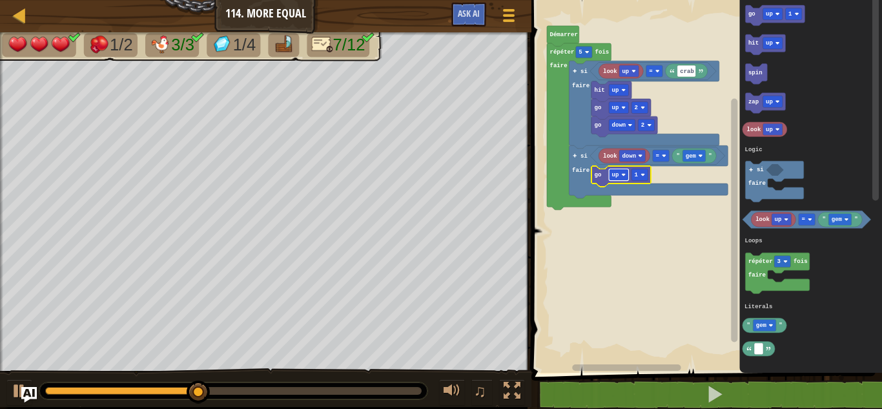
click at [615, 176] on text "up" at bounding box center [615, 174] width 7 height 7
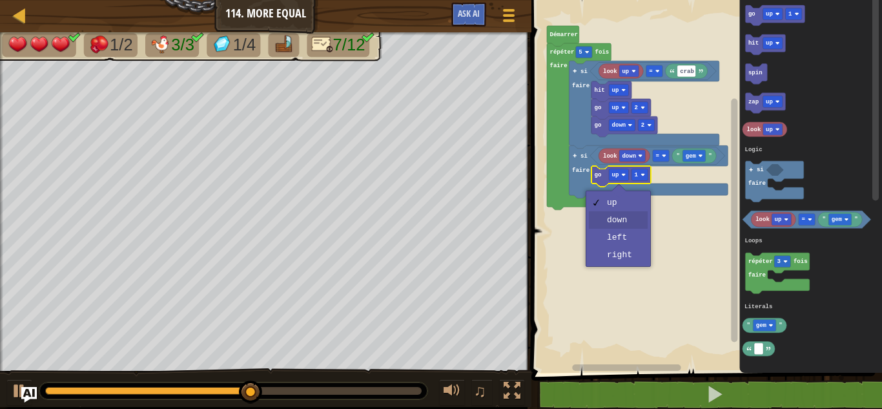
drag, startPoint x: 615, startPoint y: 215, endPoint x: 618, endPoint y: 225, distance: 10.0
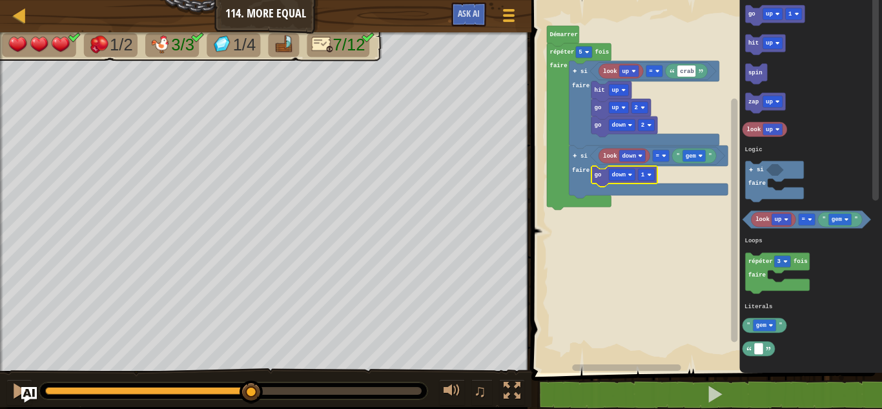
click at [618, 225] on rect "Espace de travail de Blocky" at bounding box center [705, 183] width 355 height 379
click at [647, 178] on rect "Espace de travail de Blocky" at bounding box center [646, 175] width 16 height 12
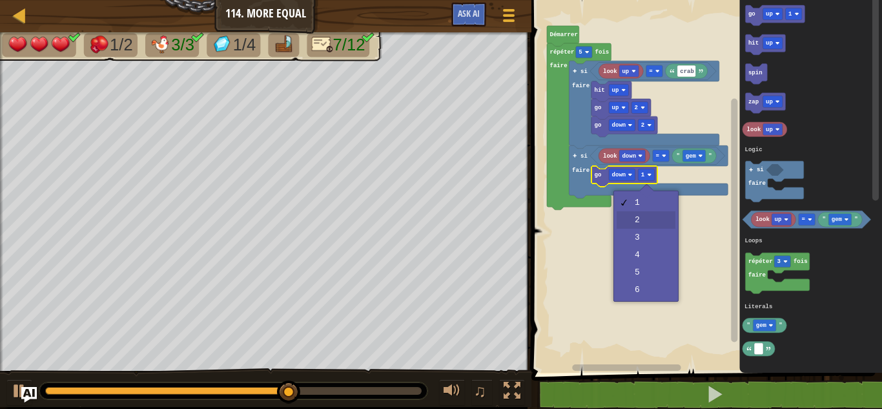
drag, startPoint x: 632, startPoint y: 209, endPoint x: 632, endPoint y: 216, distance: 7.7
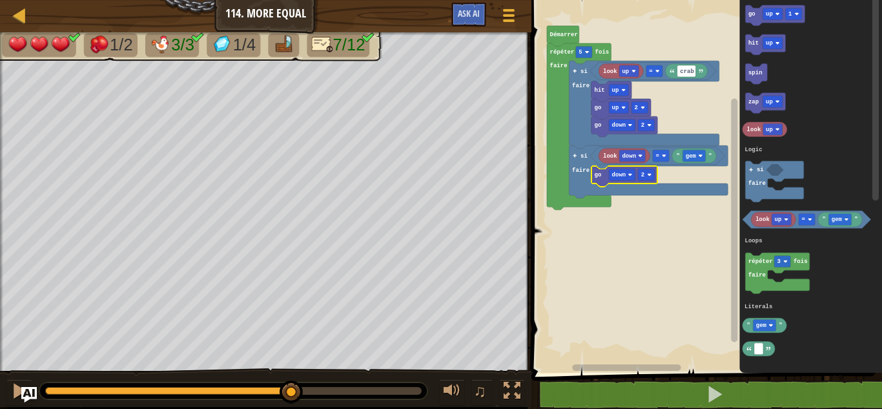
click at [632, 216] on rect "Espace de travail de Blocky" at bounding box center [705, 183] width 355 height 379
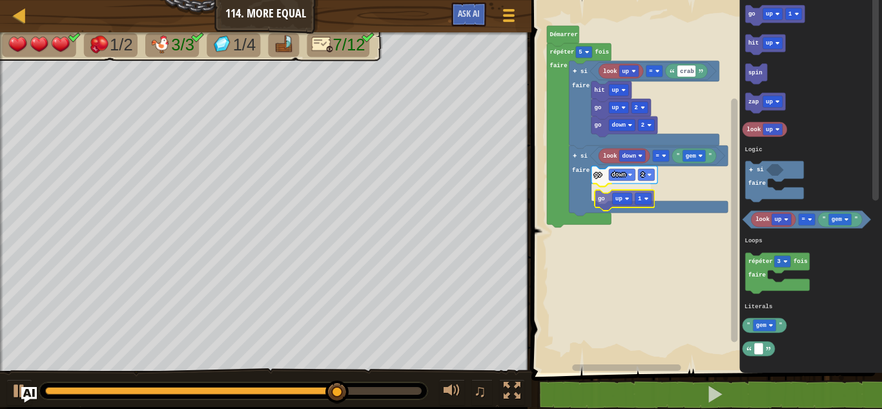
click at [608, 203] on div "Logic Loops Literals [PERSON_NAME] répéter 5 fois faire look up crab = si faire…" at bounding box center [705, 183] width 355 height 379
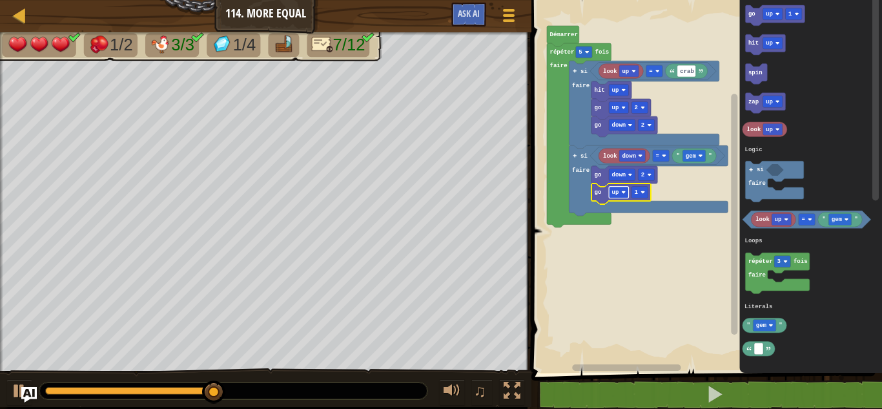
click at [624, 196] on rect "Espace de travail de Blocky" at bounding box center [619, 193] width 20 height 12
click at [637, 191] on text "1" at bounding box center [637, 192] width 4 height 7
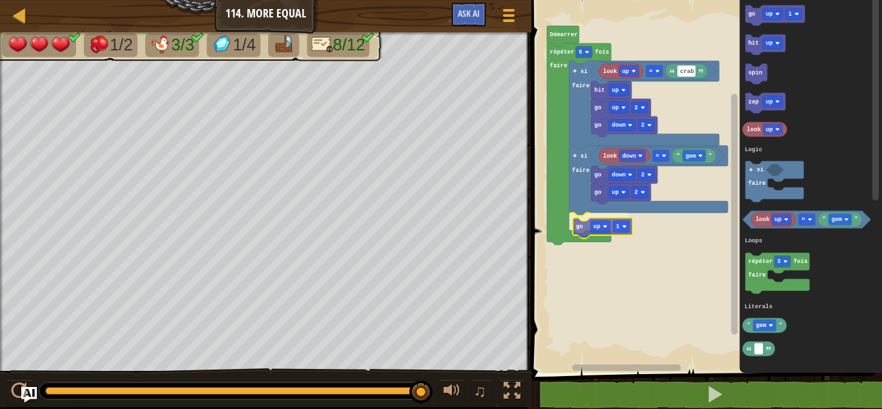
click at [581, 228] on div "Logic Loops Literals [PERSON_NAME] répéter 5 fois faire look up crab = si faire…" at bounding box center [705, 183] width 355 height 379
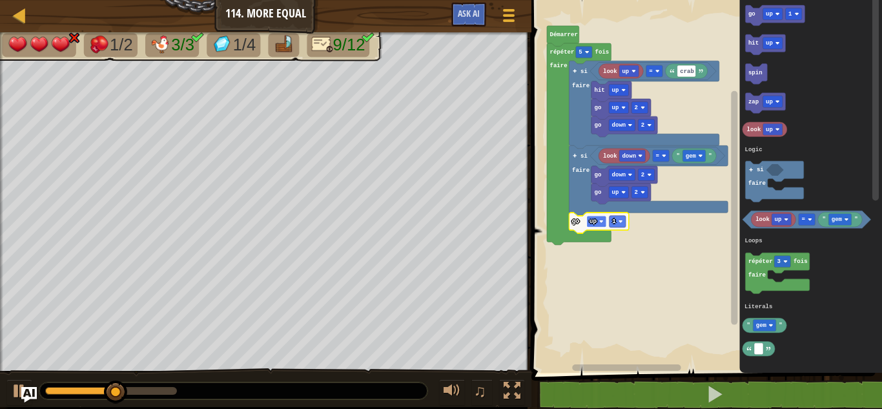
click at [599, 223] on rect "Espace de travail de Blocky" at bounding box center [597, 222] width 20 height 12
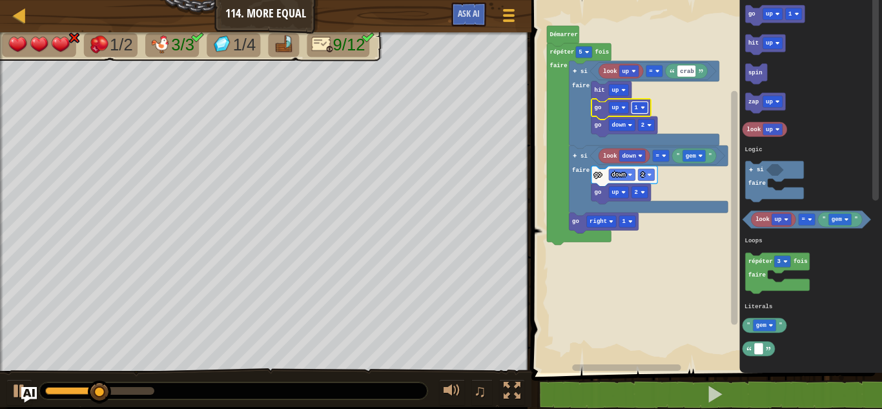
click at [642, 110] on rect "Espace de travail de Blocky" at bounding box center [640, 108] width 16 height 12
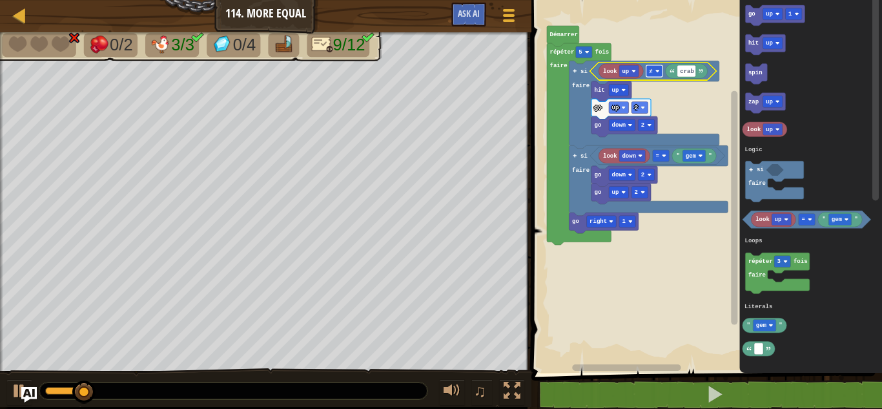
click at [656, 69] on image "Espace de travail de Blocky" at bounding box center [657, 71] width 5 height 5
click at [655, 70] on image "Espace de travail de Blocky" at bounding box center [657, 71] width 5 height 5
click at [660, 72] on rect "Espace de travail de Blocky" at bounding box center [654, 71] width 16 height 12
click at [656, 72] on image "Espace de travail de Blocky" at bounding box center [657, 71] width 5 height 5
click at [658, 72] on image "Espace de travail de Blocky" at bounding box center [657, 71] width 5 height 5
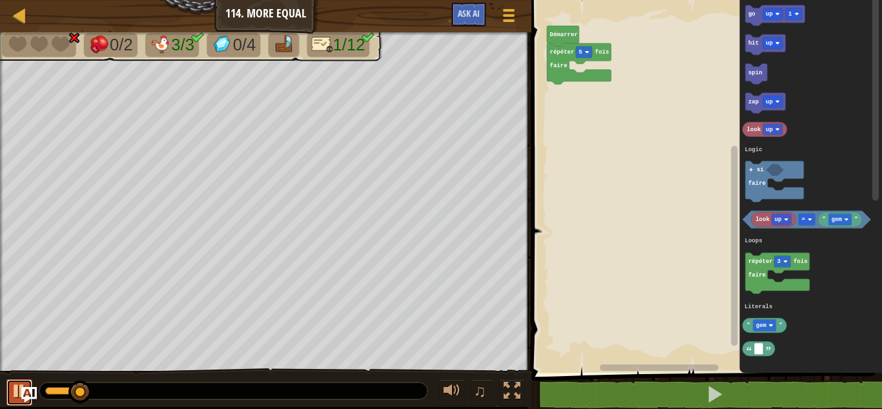
click at [18, 384] on div at bounding box center [19, 390] width 17 height 17
drag, startPoint x: 77, startPoint y: 400, endPoint x: 36, endPoint y: 408, distance: 42.8
click at [36, 408] on div "Carte Junior 114. More Equal Menu du jeu Ask AI 1 ההההההההההההההההההההההההההההה…" at bounding box center [441, 204] width 882 height 409
